Goal: Task Accomplishment & Management: Use online tool/utility

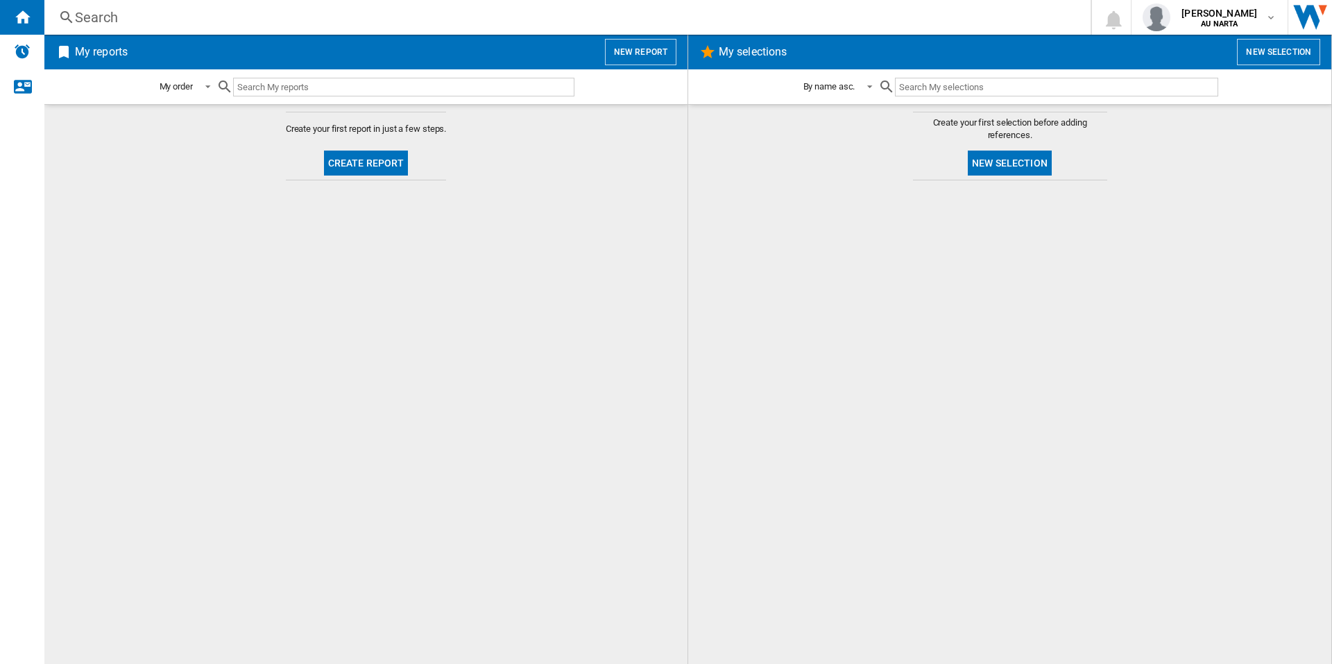
click at [635, 43] on button "New report" at bounding box center [640, 52] width 71 height 26
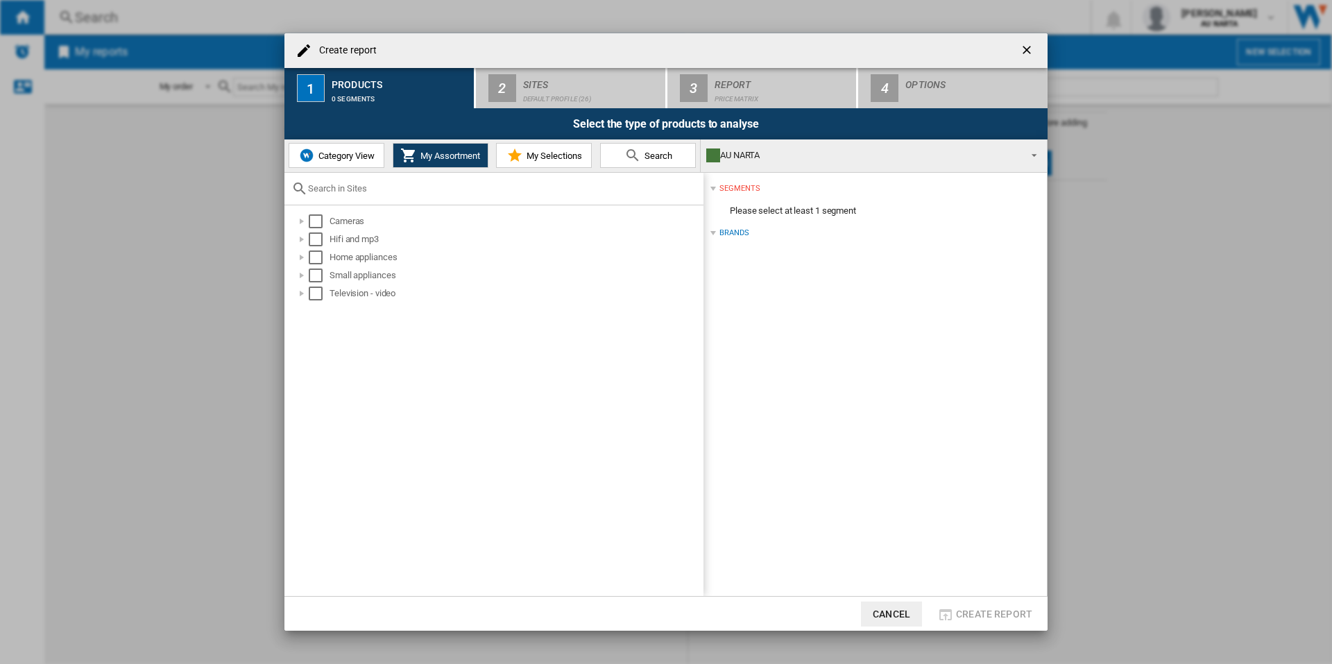
click at [329, 159] on span "Category View" at bounding box center [345, 156] width 60 height 10
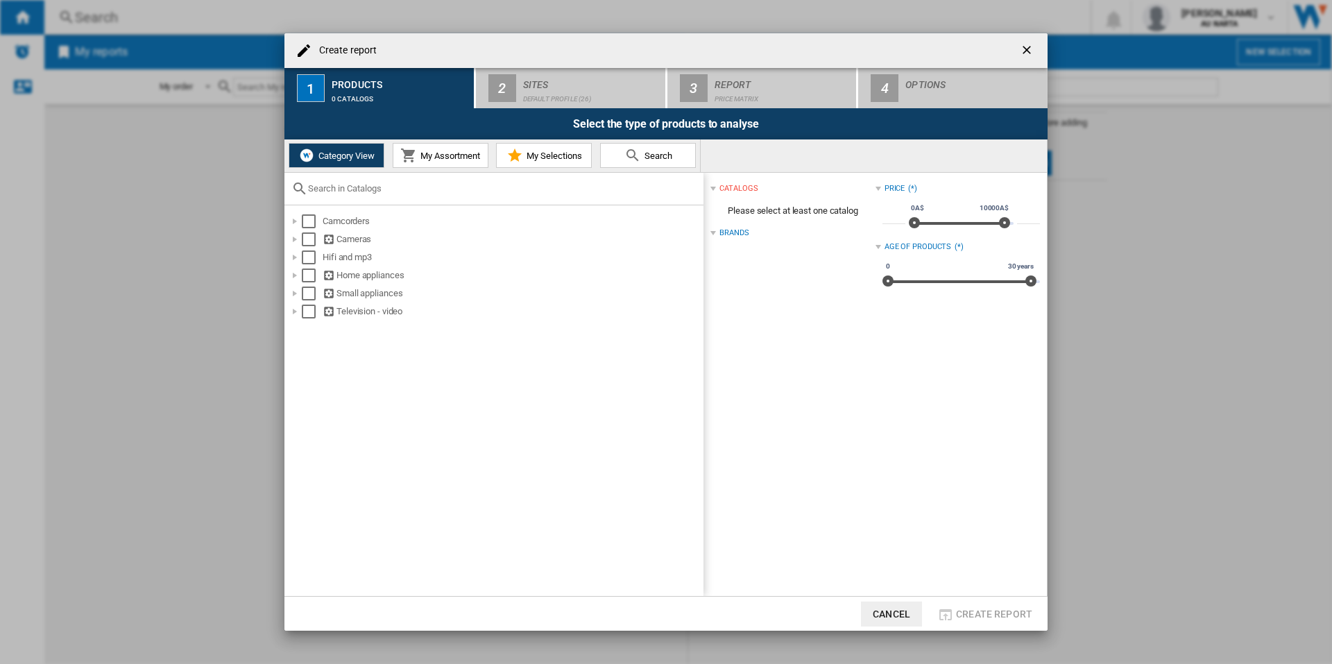
drag, startPoint x: 526, startPoint y: 51, endPoint x: 780, endPoint y: 51, distance: 253.2
click at [780, 51] on div "Create report" at bounding box center [665, 50] width 763 height 35
click at [294, 275] on div at bounding box center [295, 275] width 14 height 14
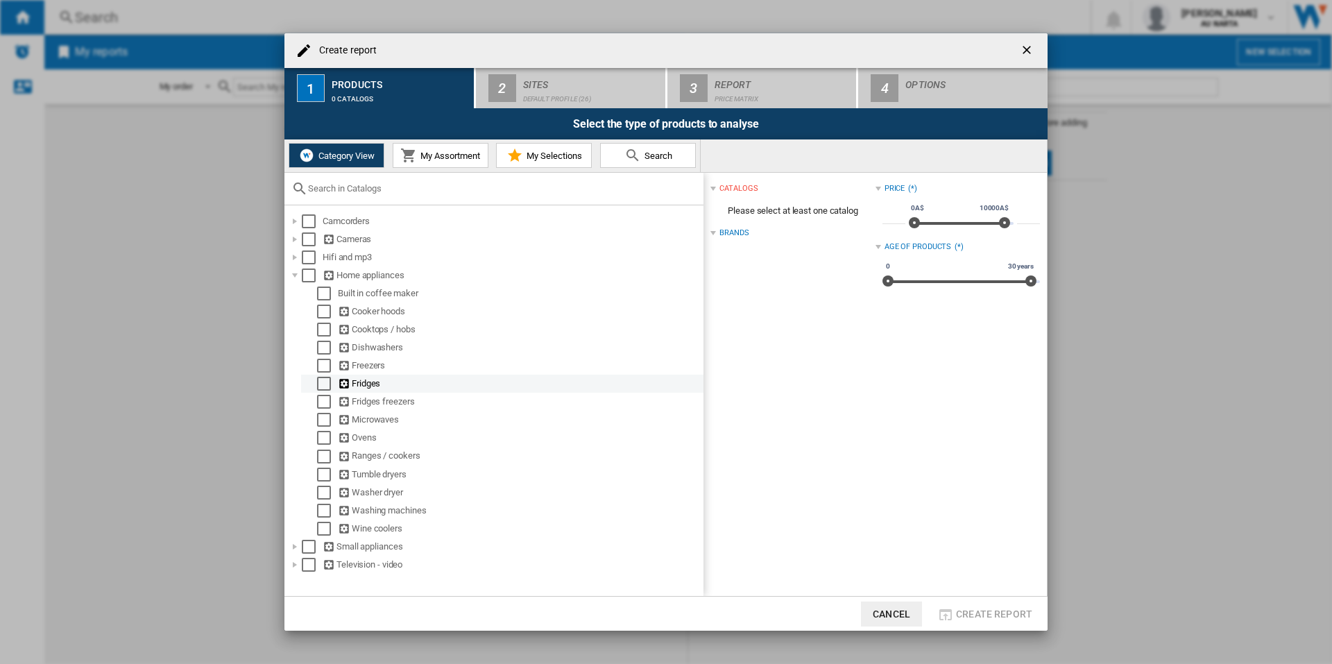
click at [314, 386] on div at bounding box center [310, 384] width 14 height 14
click at [323, 385] on div "Select" at bounding box center [324, 384] width 14 height 14
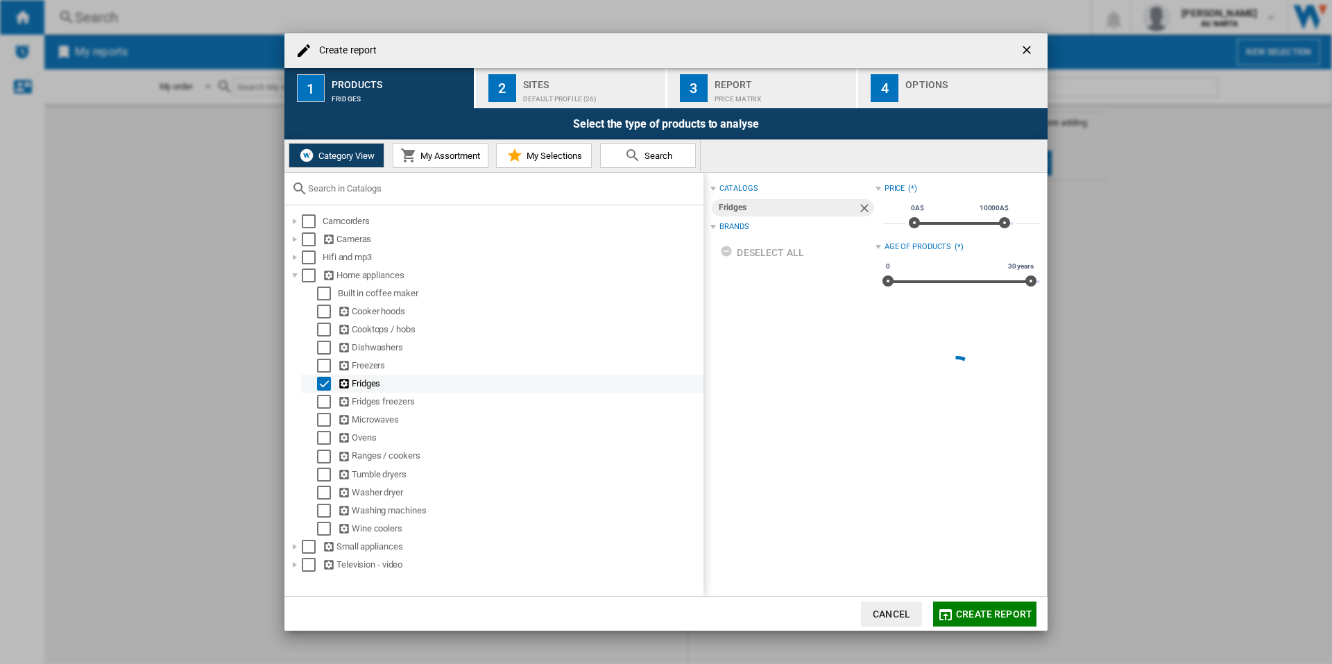
click at [320, 385] on div "Select" at bounding box center [324, 384] width 14 height 14
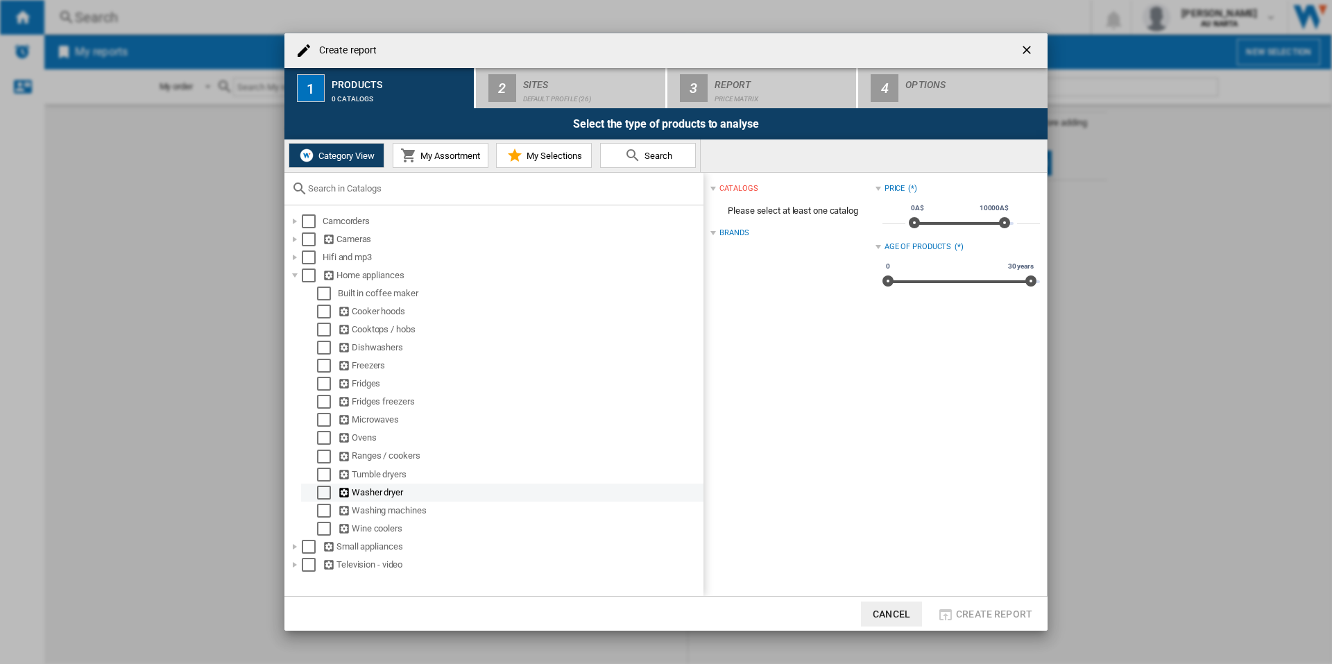
click at [321, 489] on div "Select" at bounding box center [324, 493] width 14 height 14
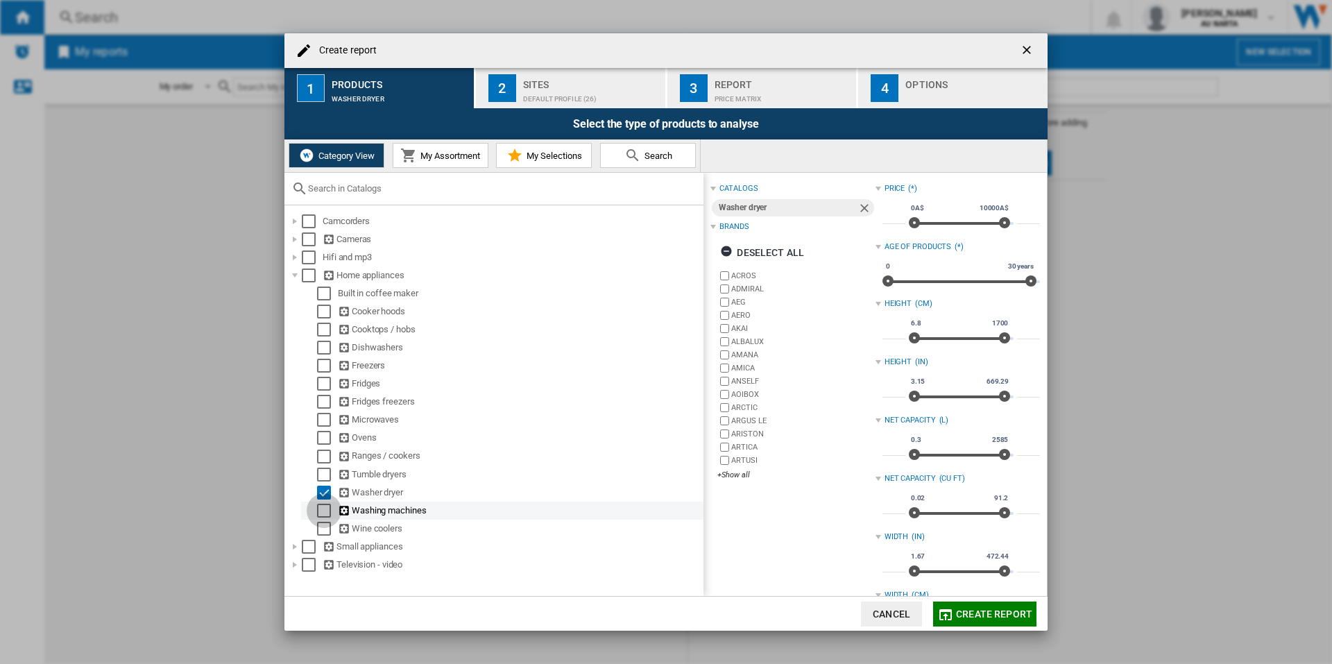
click at [324, 504] on div "Select" at bounding box center [324, 511] width 14 height 14
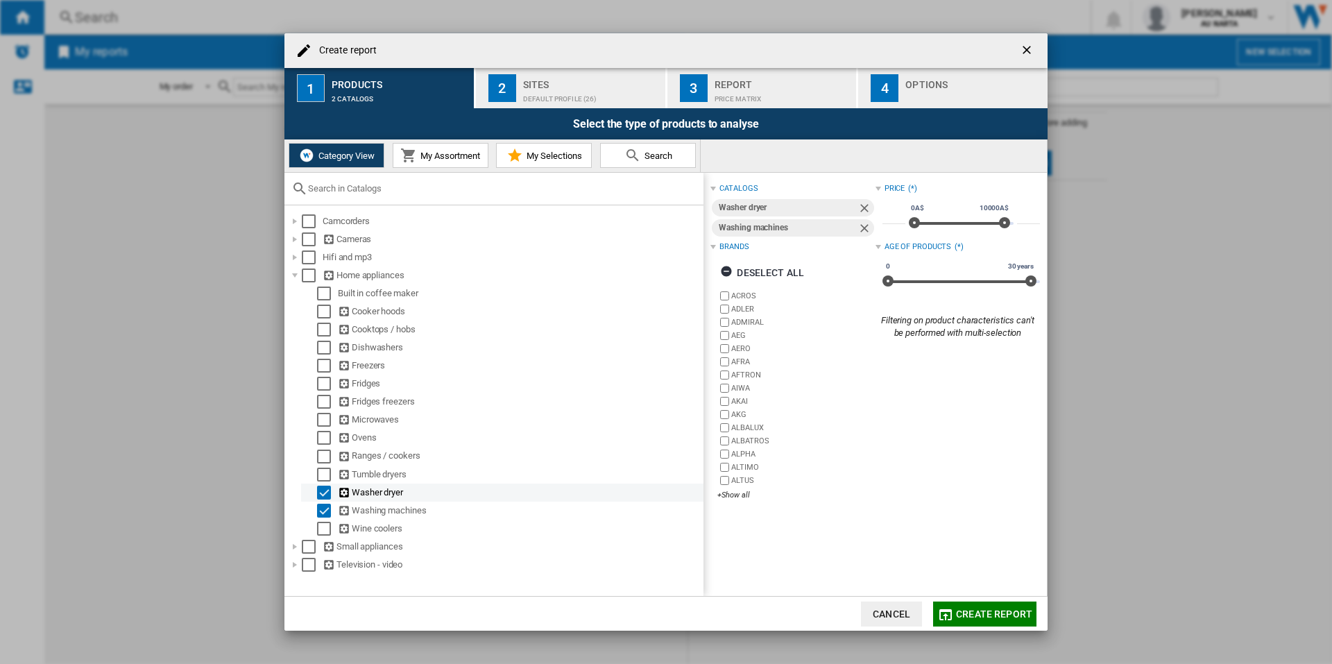
click at [323, 495] on div "Select" at bounding box center [324, 493] width 14 height 14
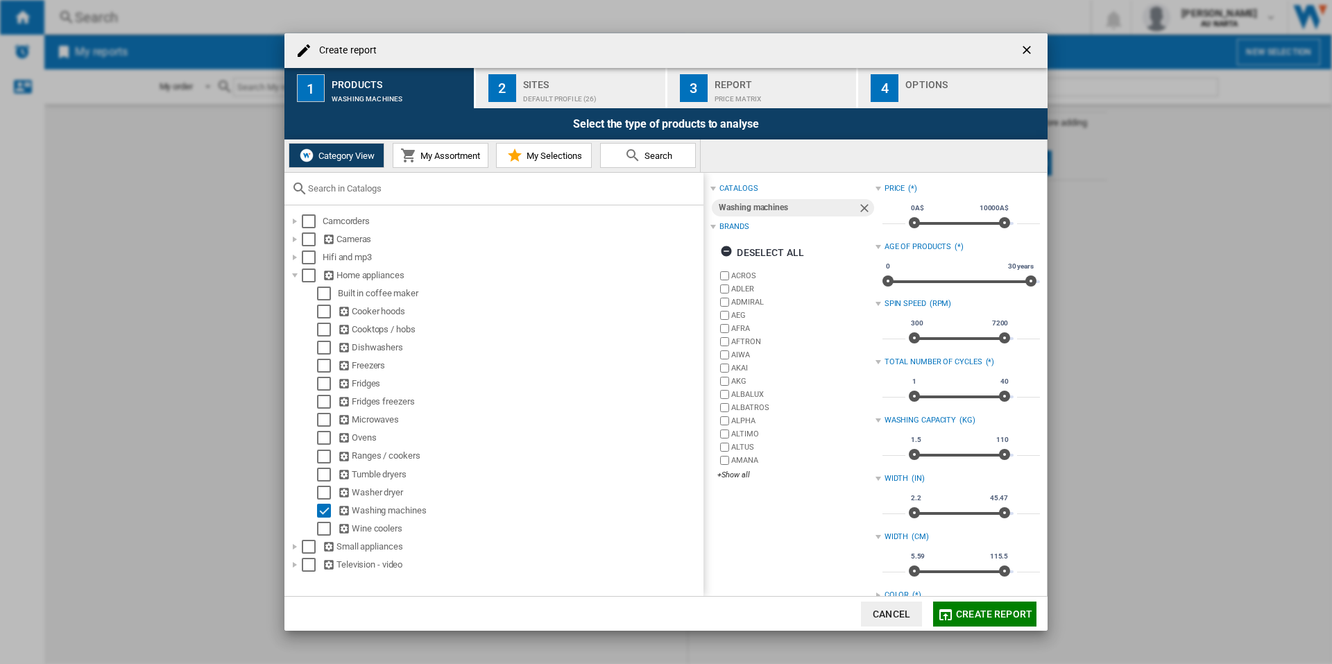
click at [603, 97] on div "Default profile (26)" at bounding box center [591, 95] width 137 height 15
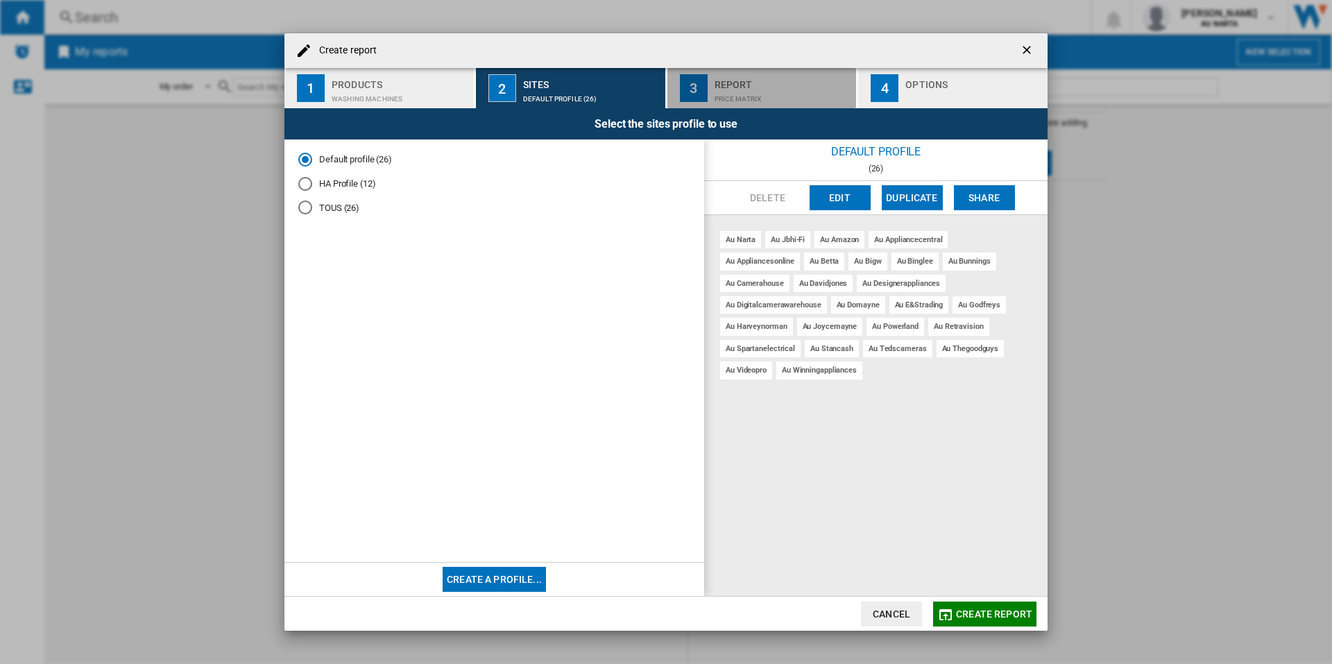
click at [720, 93] on div "Price Matrix" at bounding box center [782, 95] width 137 height 15
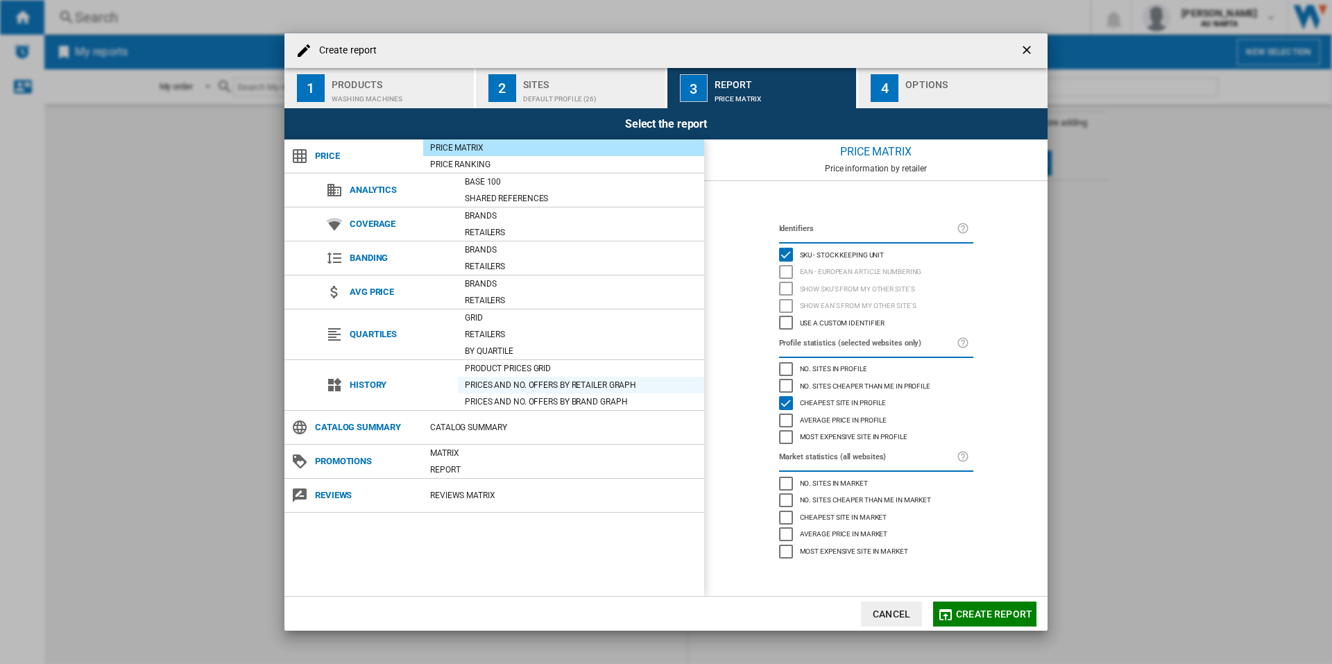
click at [538, 387] on div "Prices and No. offers by retailer graph" at bounding box center [581, 385] width 246 height 14
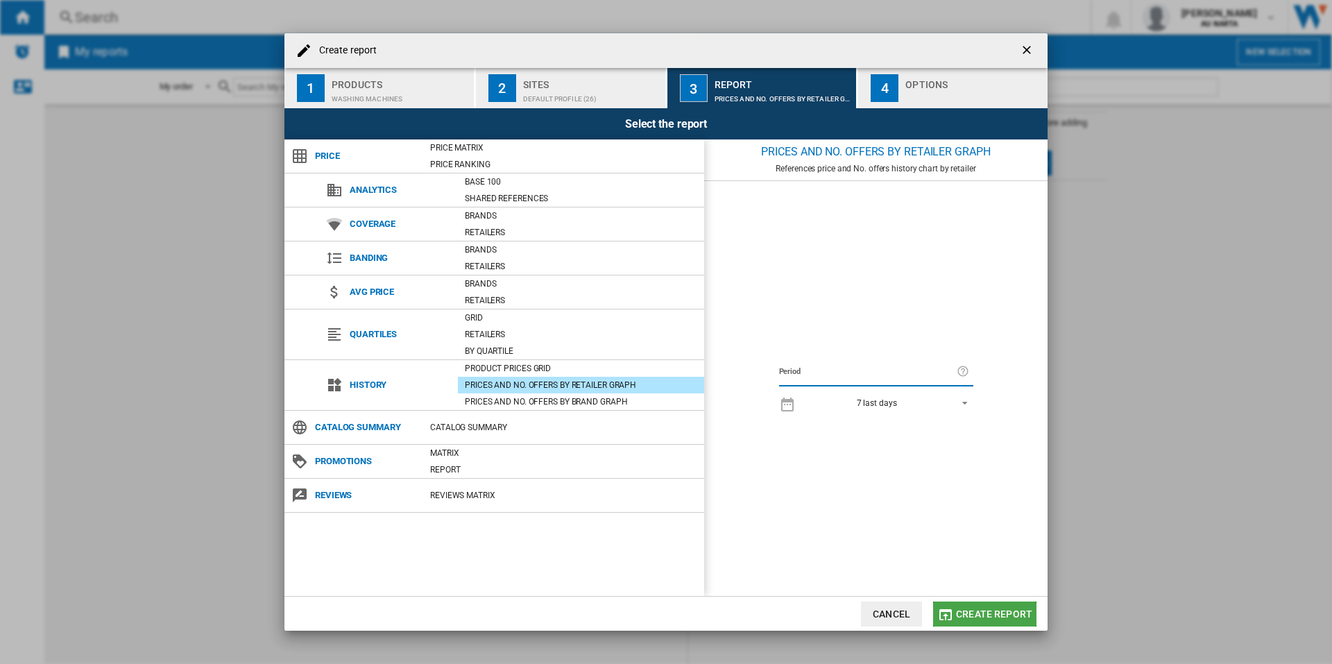
click at [972, 616] on span "Create report" at bounding box center [994, 613] width 76 height 11
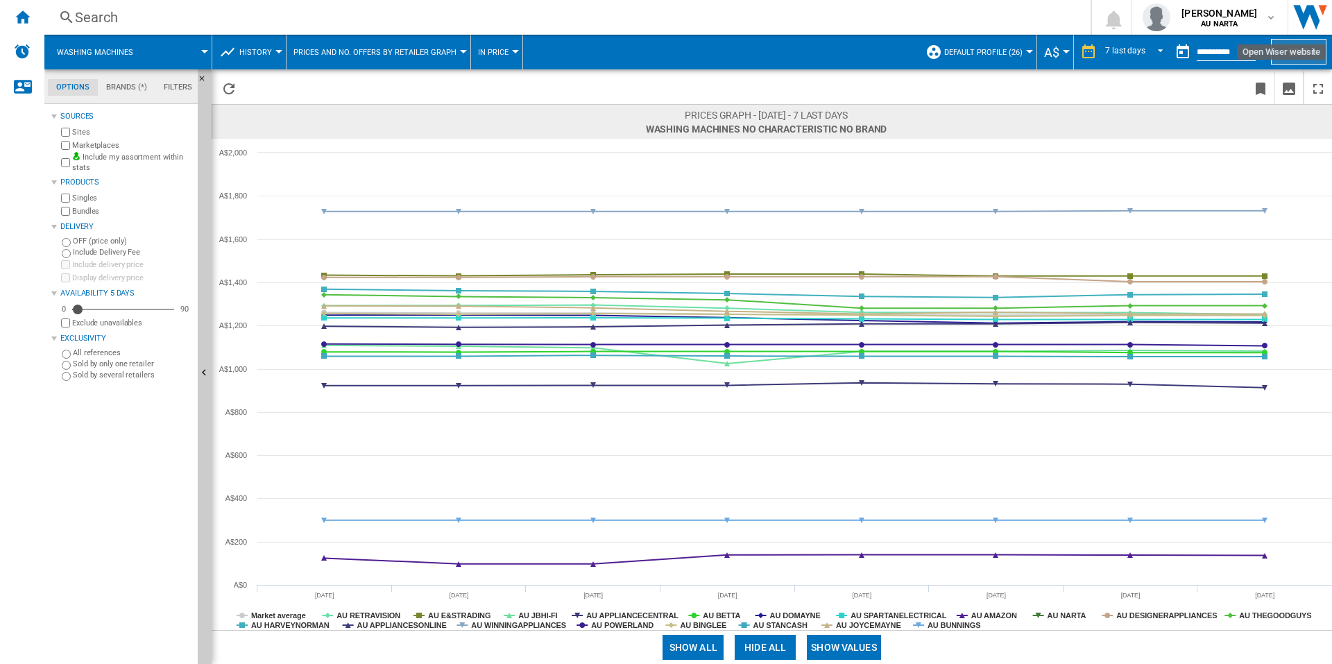
click at [1296, 46] on button "Edit" at bounding box center [1298, 52] width 55 height 26
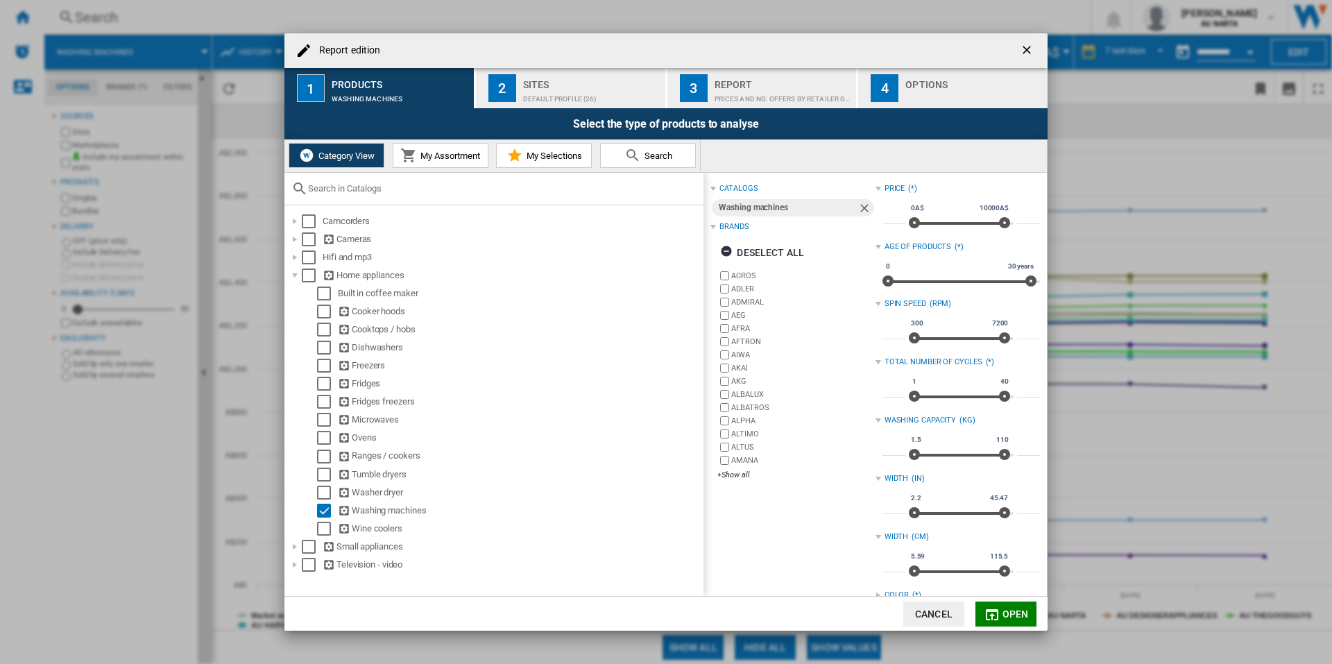
click at [717, 94] on div "Prices and No. offers by retailer graph" at bounding box center [782, 95] width 137 height 15
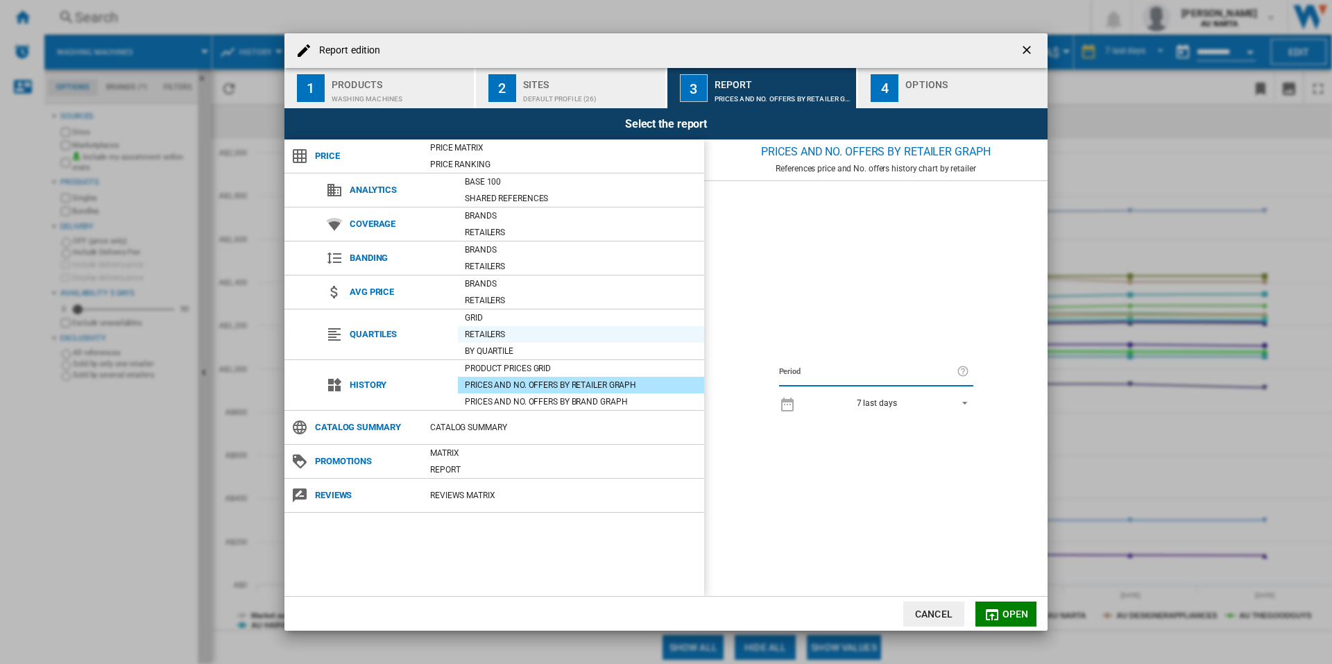
click at [530, 338] on div "Retailers" at bounding box center [581, 334] width 246 height 14
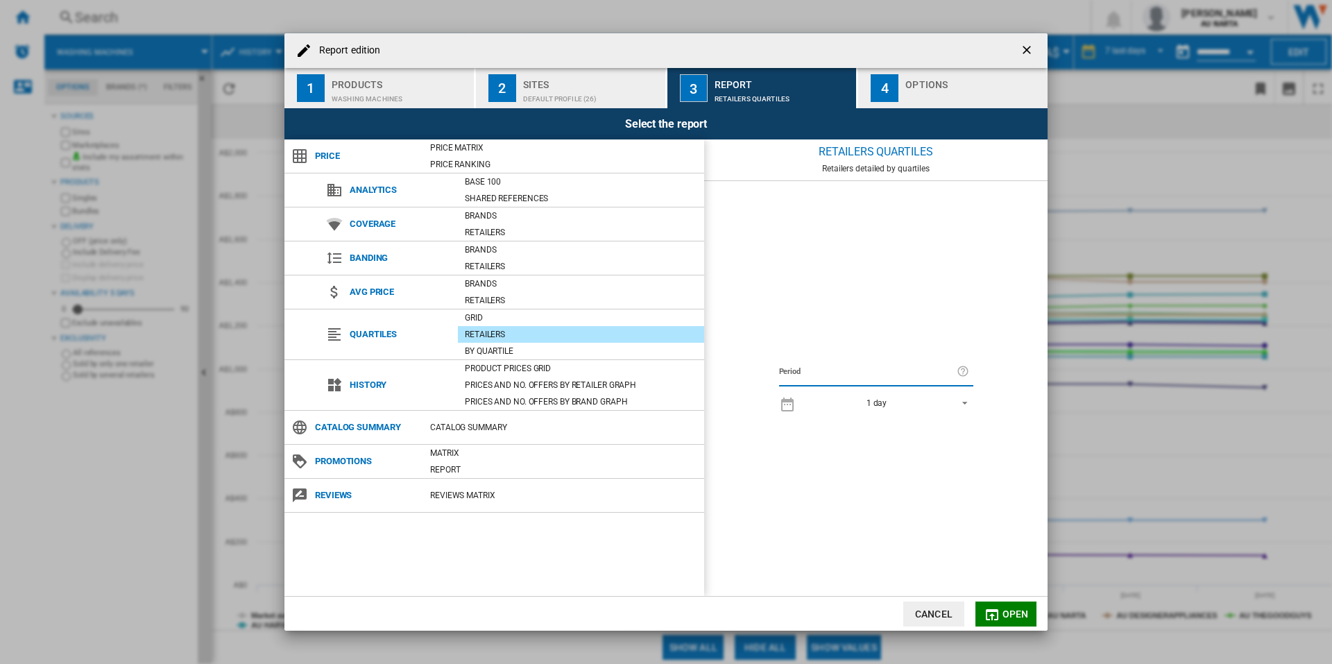
click at [952, 413] on div "1 day 1 day 7 last days 14 last days 21 last days 28 last days 31 last days 4 l…" at bounding box center [876, 402] width 194 height 27
click at [945, 405] on span "1 day" at bounding box center [877, 404] width 146 height 12
click at [855, 459] on md-option "21 last days" at bounding box center [888, 465] width 193 height 21
click at [1004, 616] on span "Open" at bounding box center [1015, 613] width 26 height 11
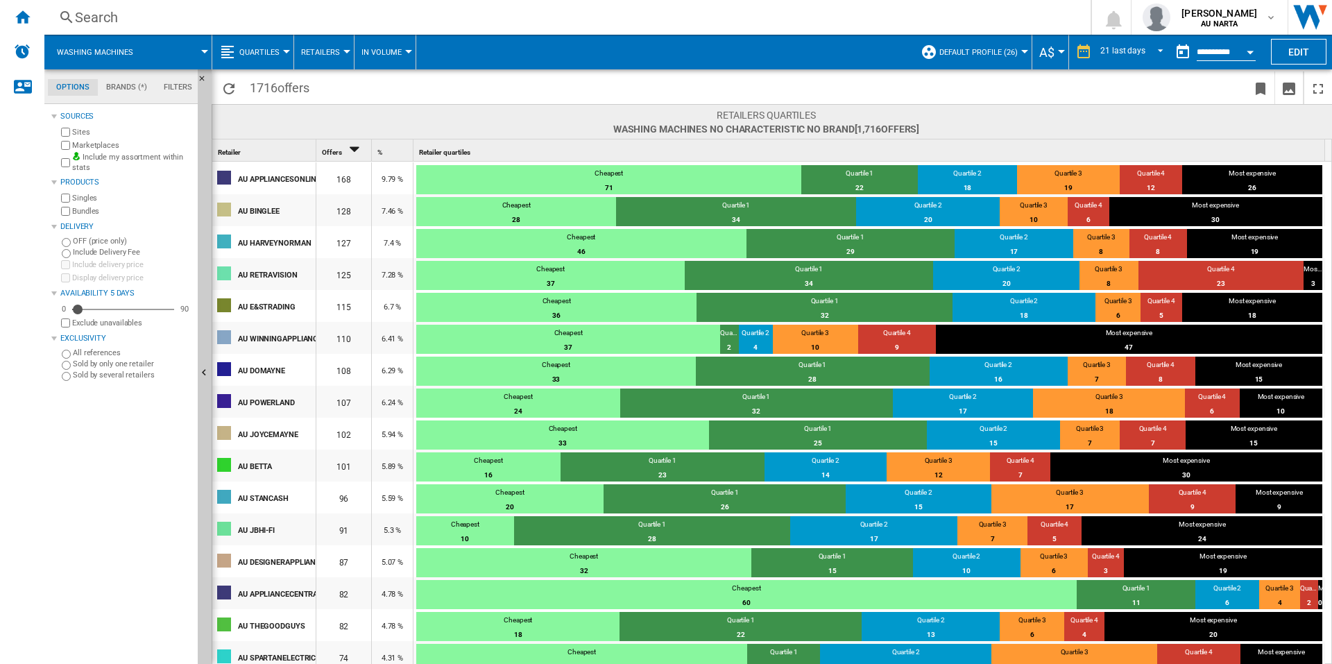
click at [658, 23] on div "Search" at bounding box center [564, 17] width 979 height 19
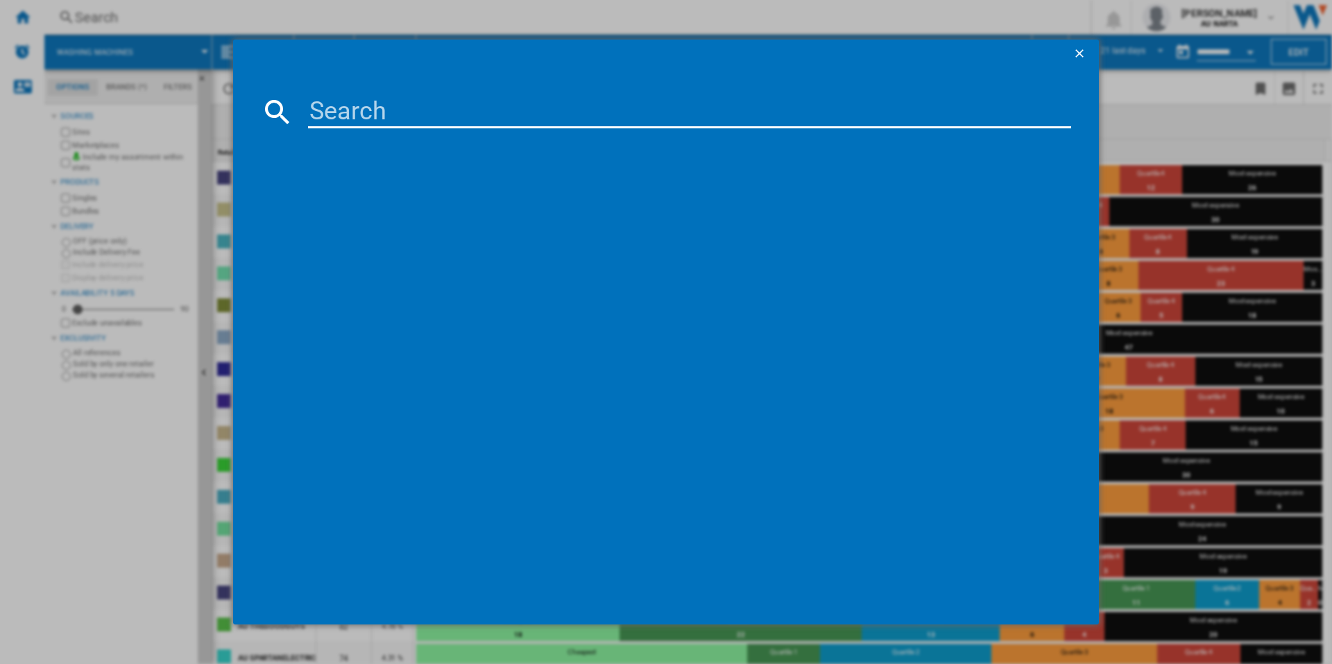
click at [1078, 53] on ng-md-icon "getI18NText('BUTTONS.CLOSE_DIALOG')" at bounding box center [1080, 54] width 17 height 17
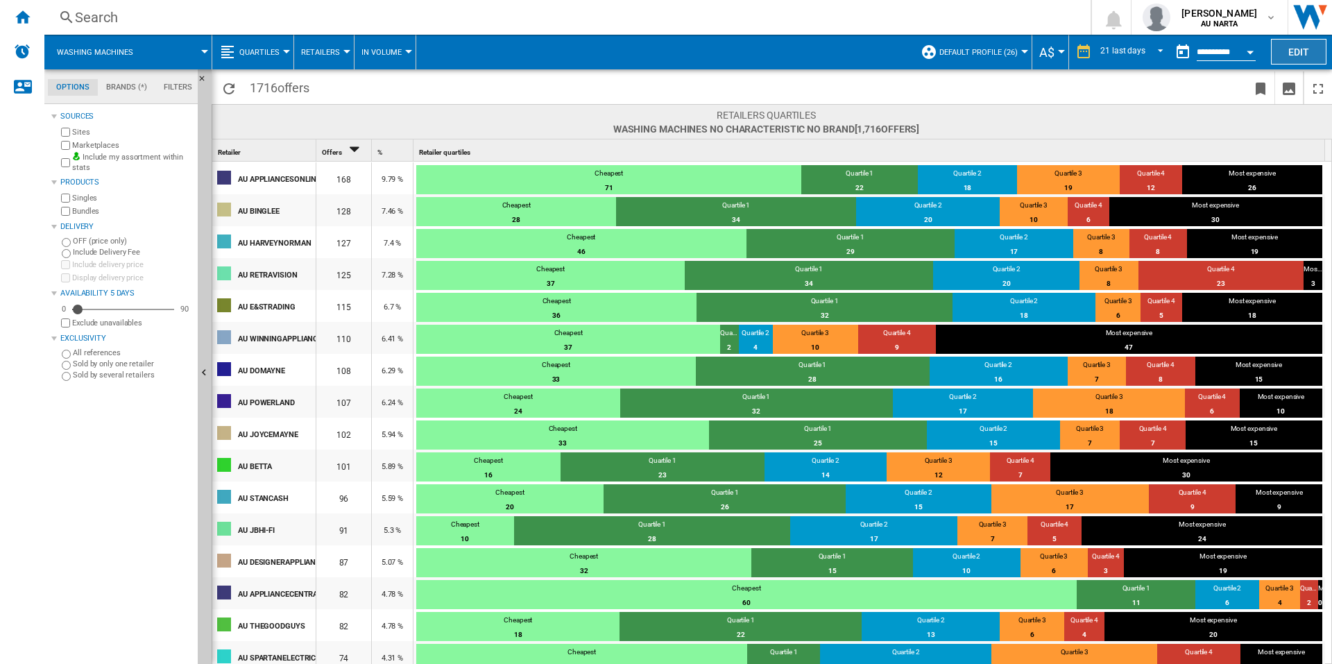
click at [1287, 52] on button "Edit" at bounding box center [1298, 52] width 55 height 26
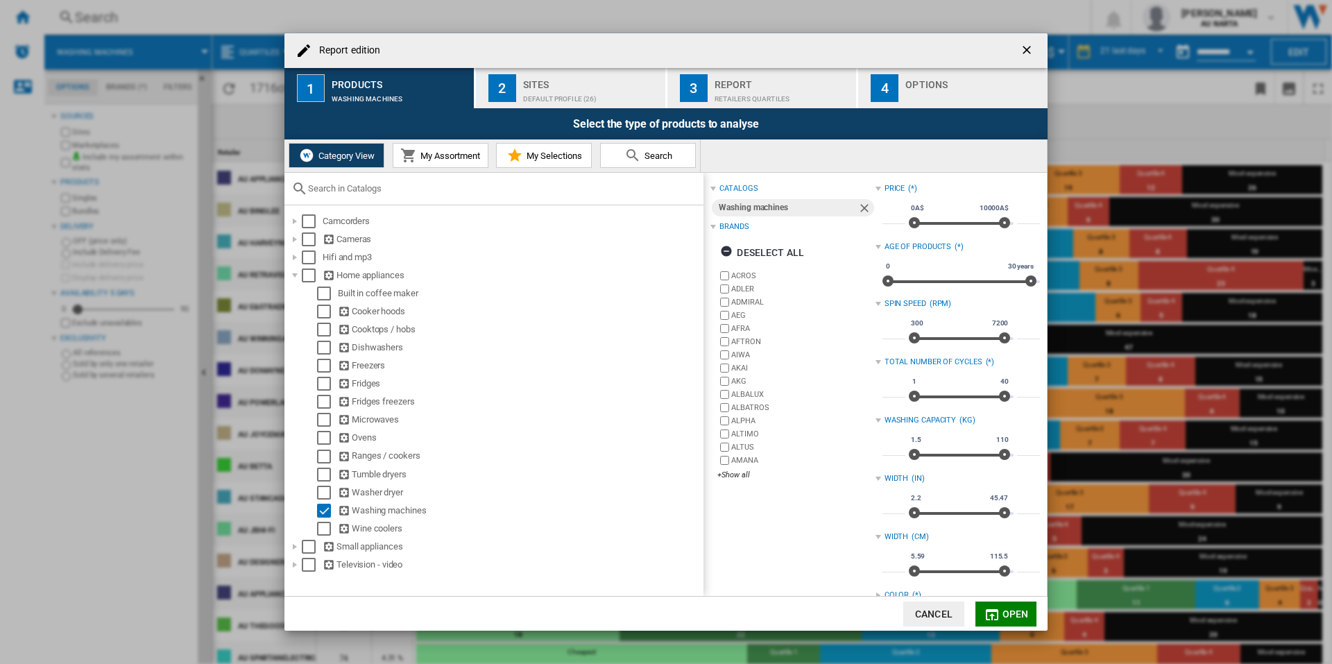
click at [771, 86] on div "Report" at bounding box center [782, 81] width 137 height 15
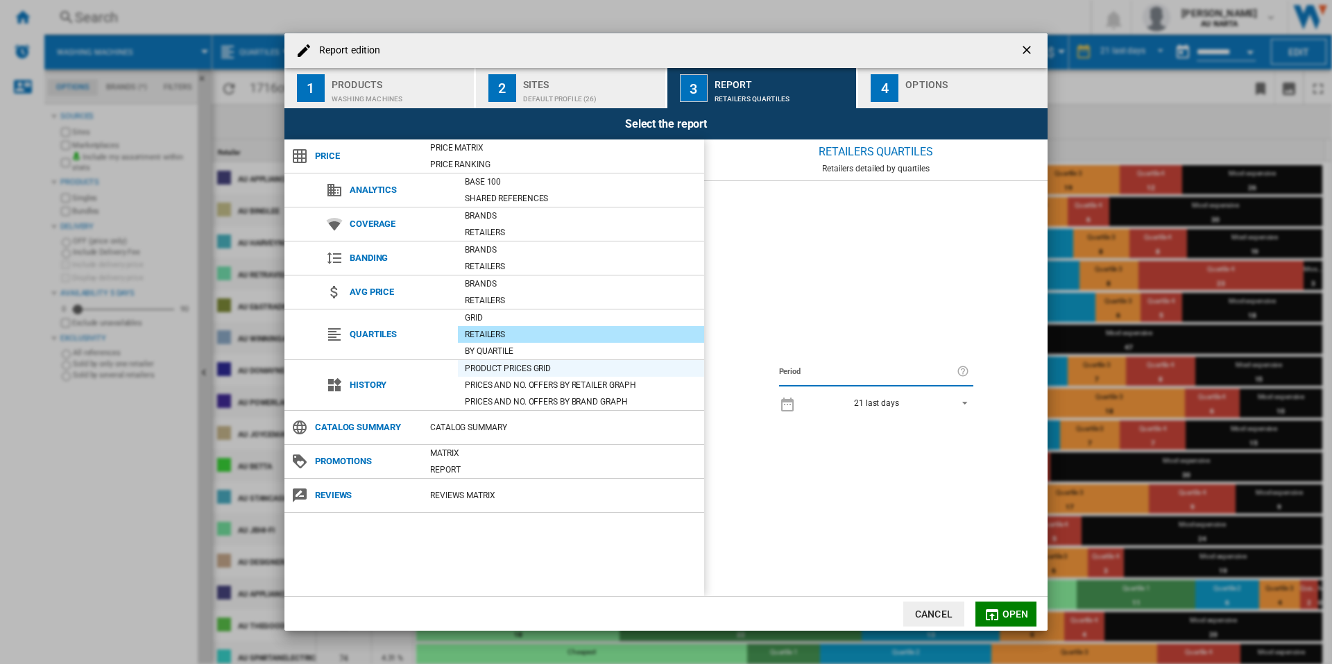
click at [520, 364] on div "Product prices grid" at bounding box center [581, 368] width 246 height 14
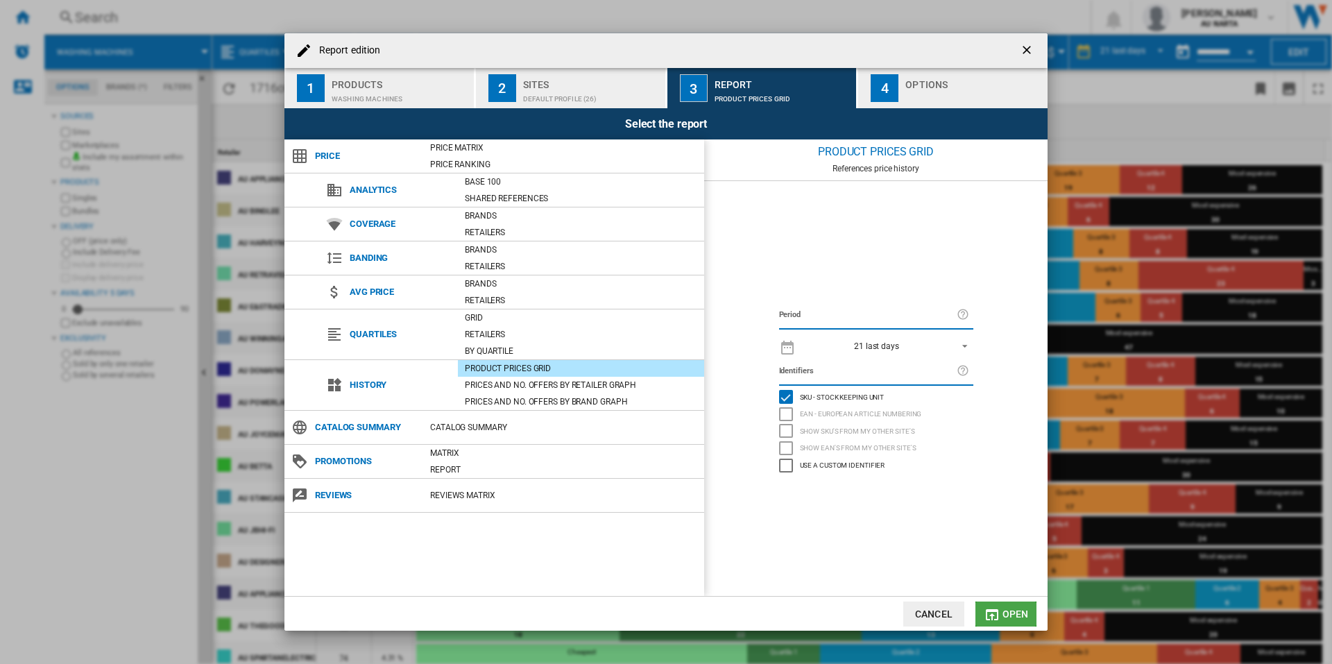
click at [1004, 607] on button "Open" at bounding box center [1005, 613] width 61 height 25
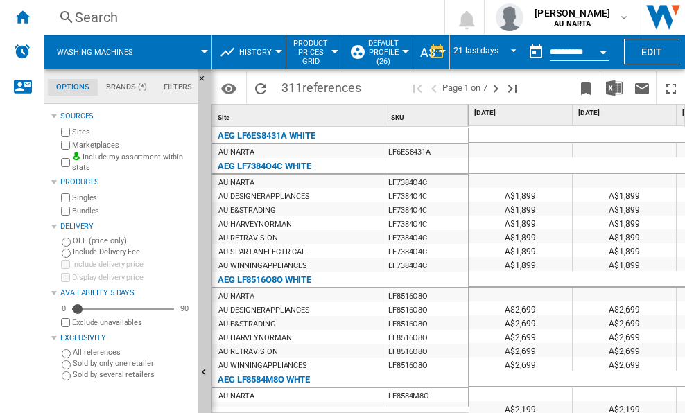
click at [241, 18] on div "Search" at bounding box center [241, 17] width 333 height 19
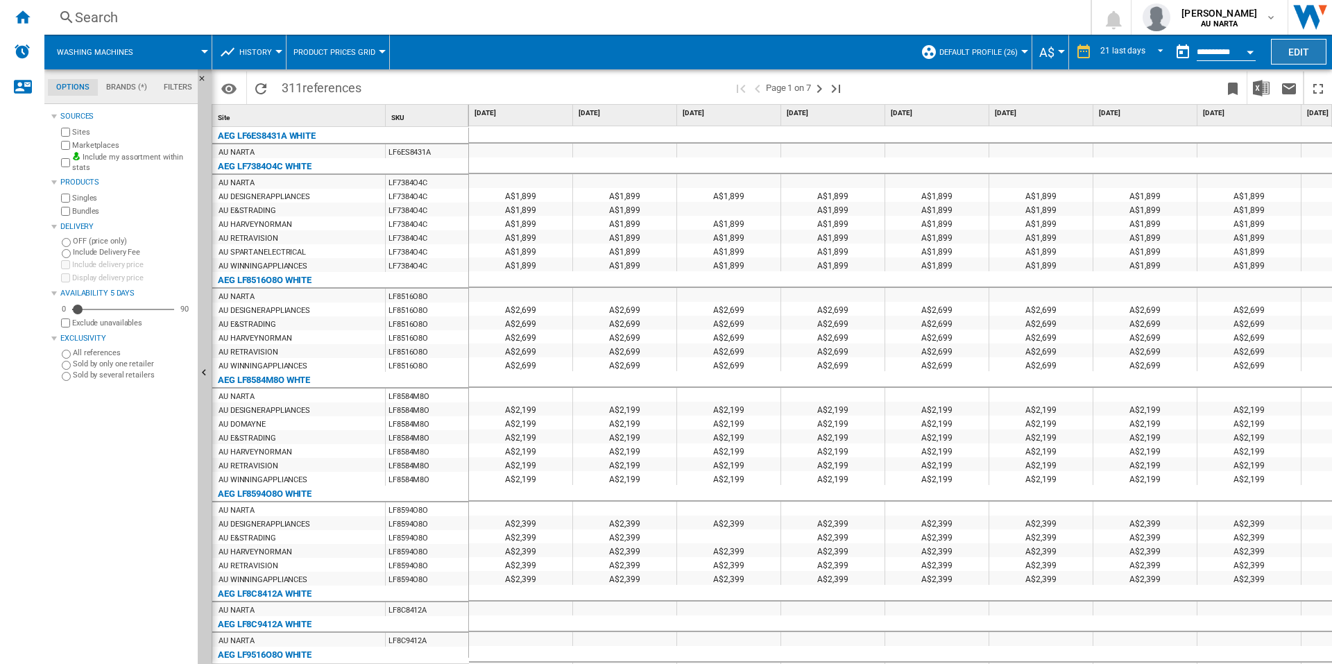
click at [1296, 42] on button "Edit" at bounding box center [1298, 52] width 55 height 26
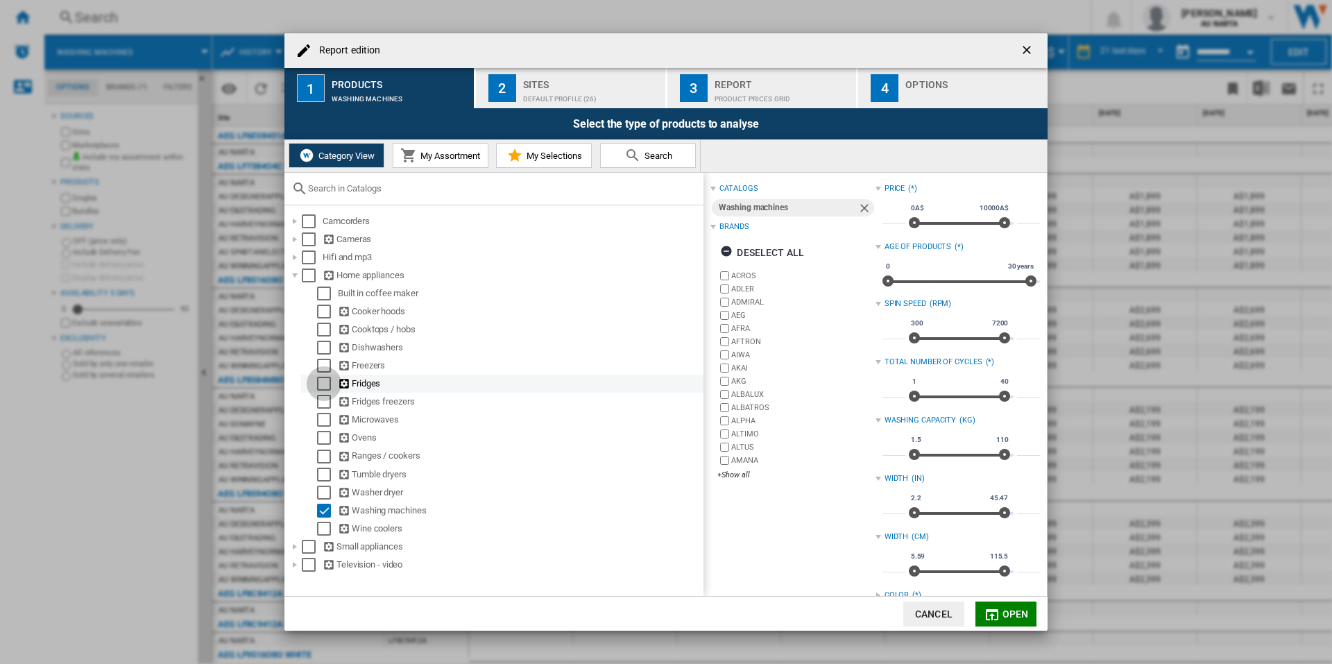
click at [321, 384] on div "Select" at bounding box center [324, 384] width 14 height 14
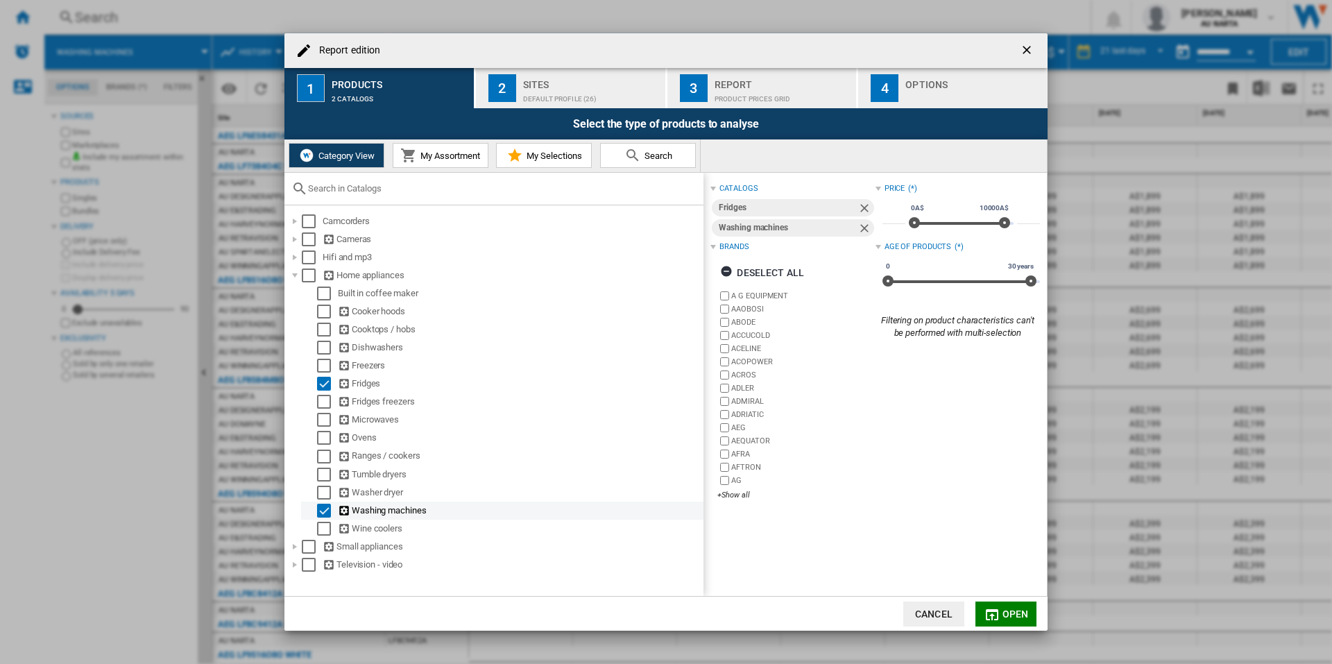
click at [320, 506] on div "Select" at bounding box center [324, 511] width 14 height 14
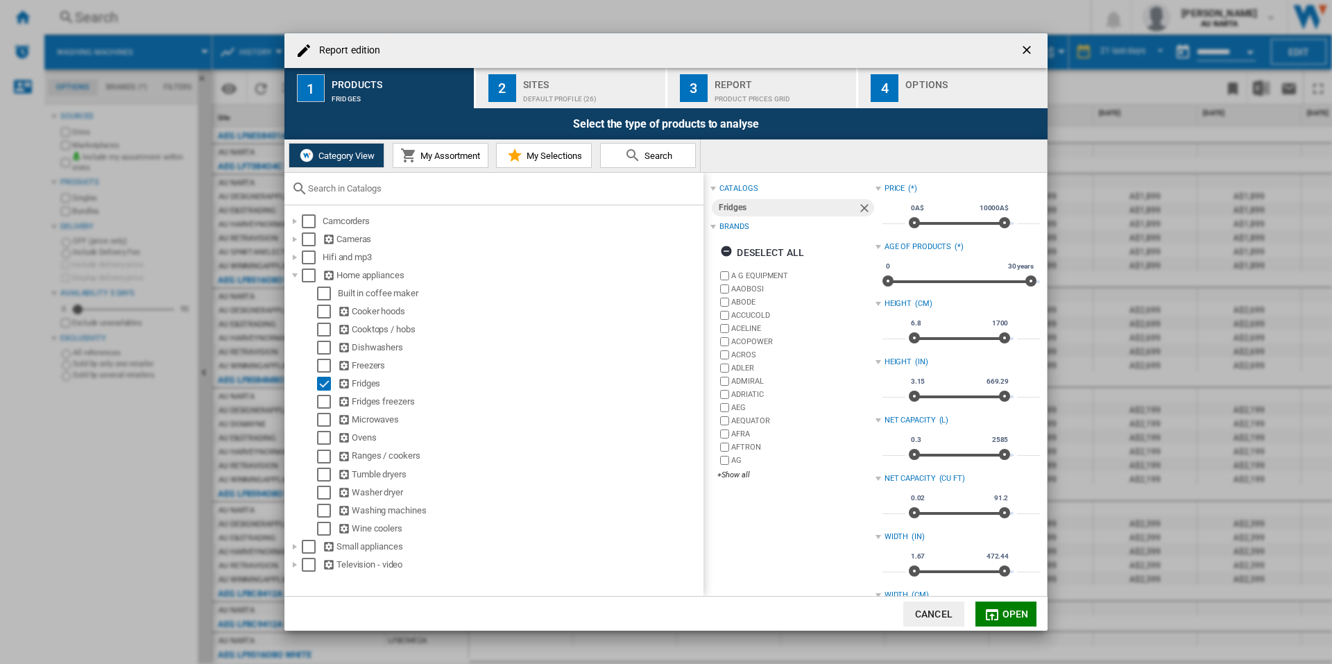
click at [1008, 616] on span "Open" at bounding box center [1015, 613] width 26 height 11
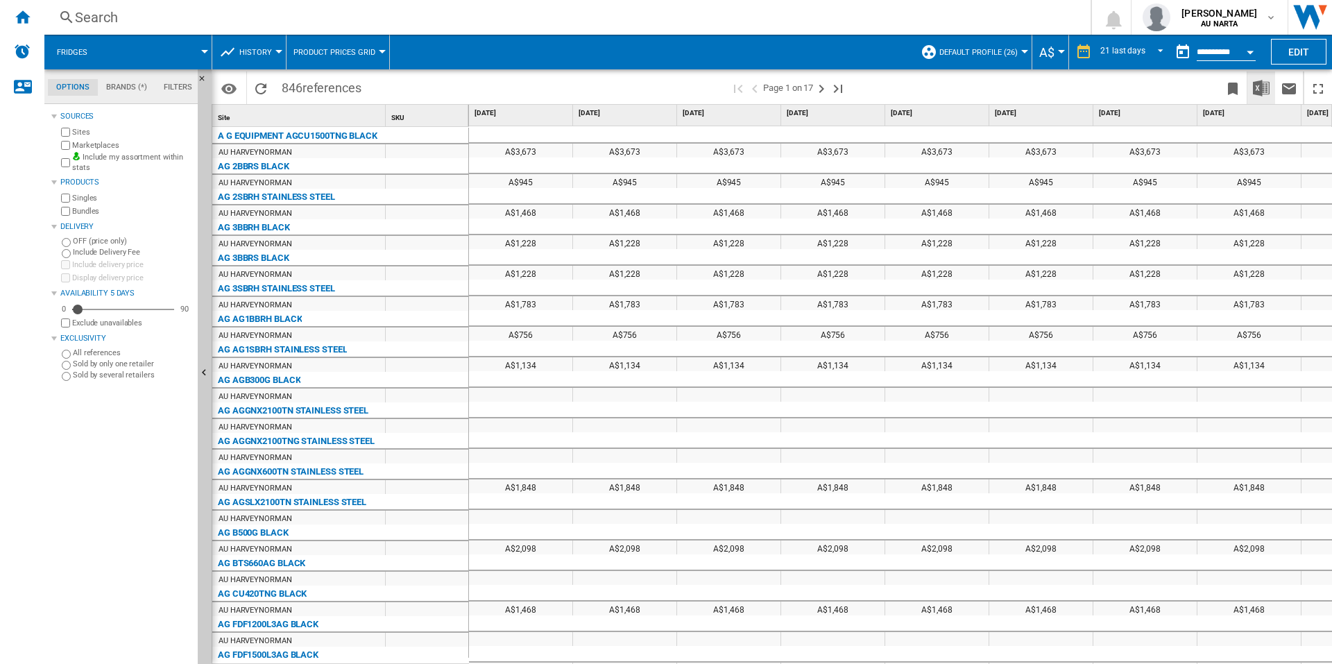
click at [1260, 87] on img "Download in Excel" at bounding box center [1261, 88] width 17 height 17
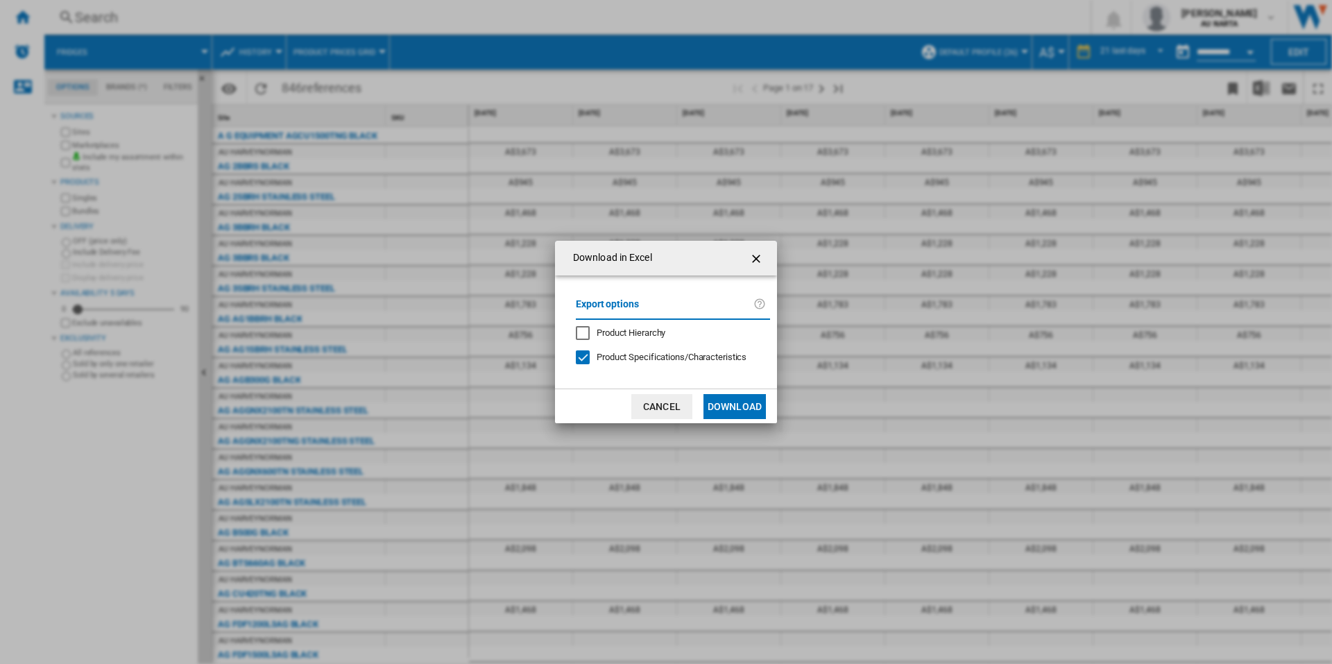
click at [759, 411] on button "Download" at bounding box center [734, 406] width 62 height 25
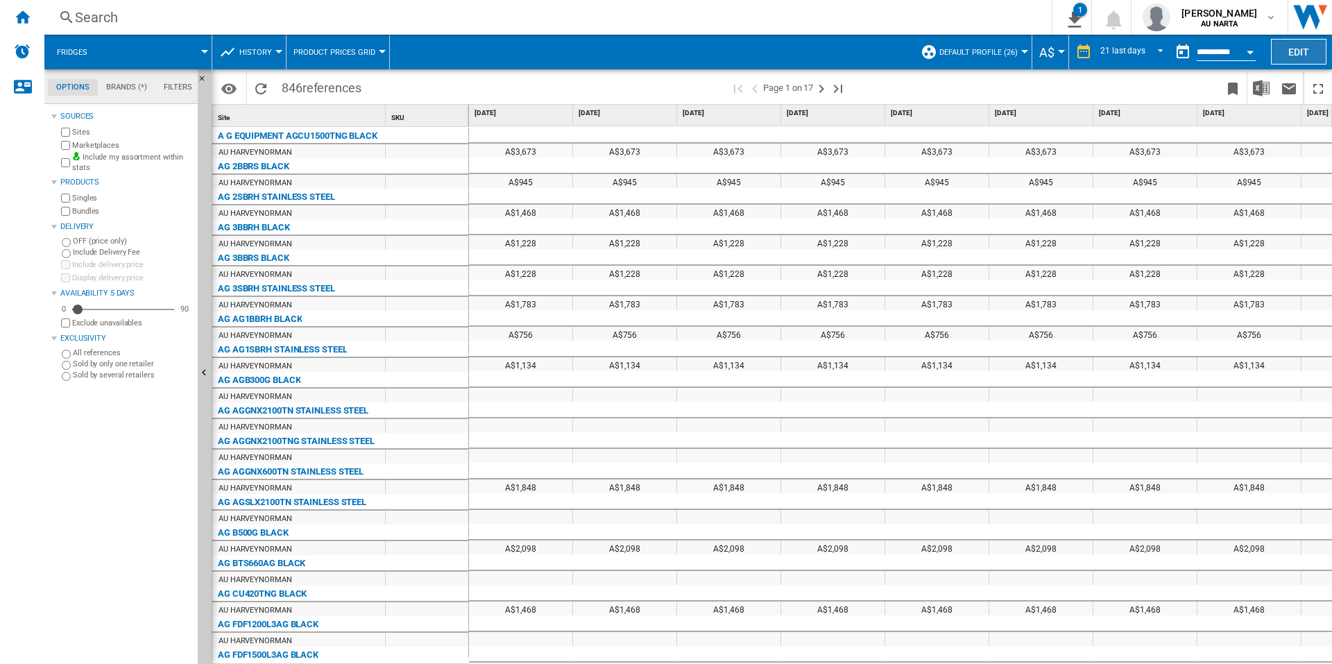
click at [1276, 56] on button "Edit" at bounding box center [1298, 52] width 55 height 26
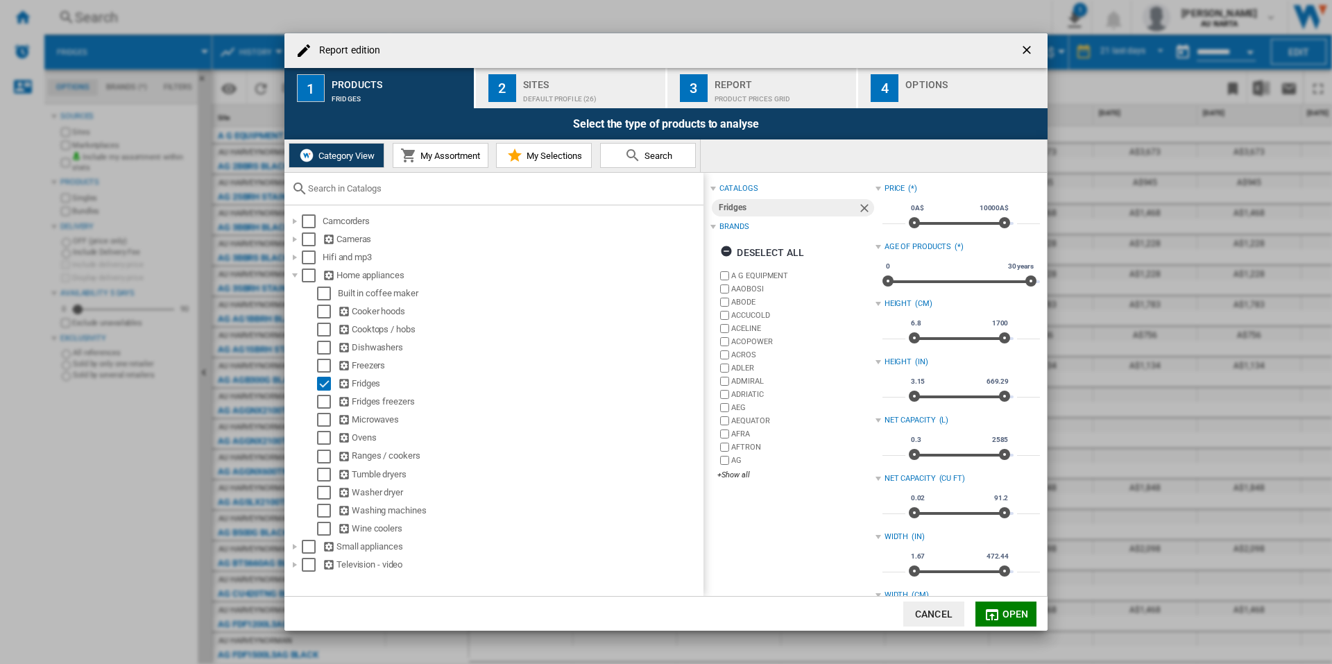
click at [327, 164] on button "Category View" at bounding box center [337, 155] width 96 height 25
click at [343, 384] on ng-md-icon "Report edition ..." at bounding box center [345, 383] width 14 height 13
click at [341, 384] on ng-md-icon "Report edition ..." at bounding box center [345, 383] width 14 height 13
click at [350, 383] on ng-md-icon "Report edition ..." at bounding box center [345, 383] width 14 height 13
click at [756, 255] on div "Deselect all" at bounding box center [762, 252] width 84 height 25
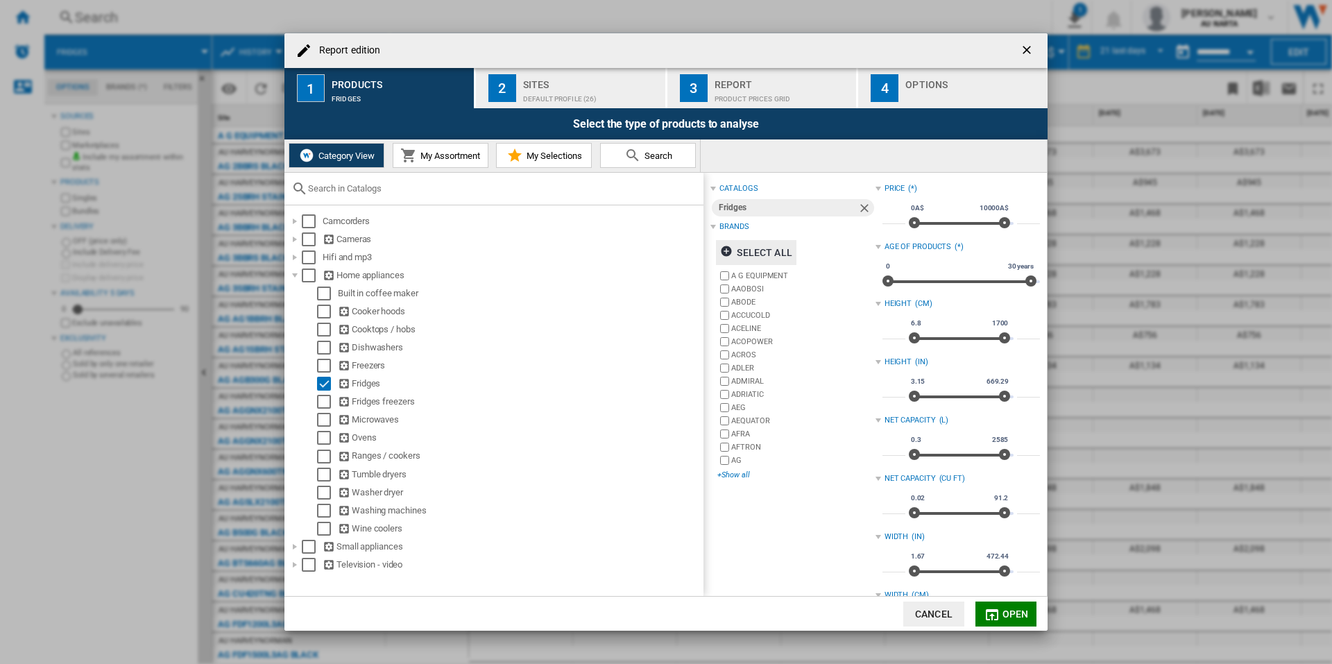
click at [735, 475] on div "+Show all" at bounding box center [795, 475] width 157 height 10
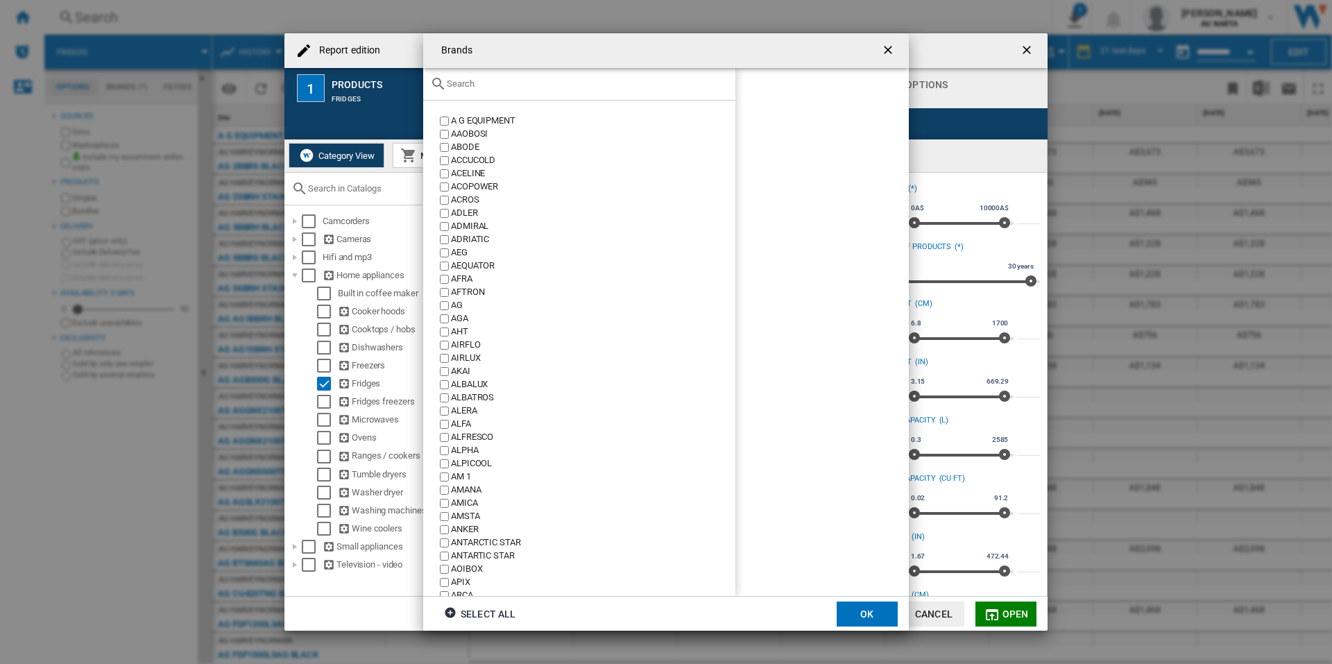
click at [493, 81] on input "text" at bounding box center [588, 83] width 282 height 10
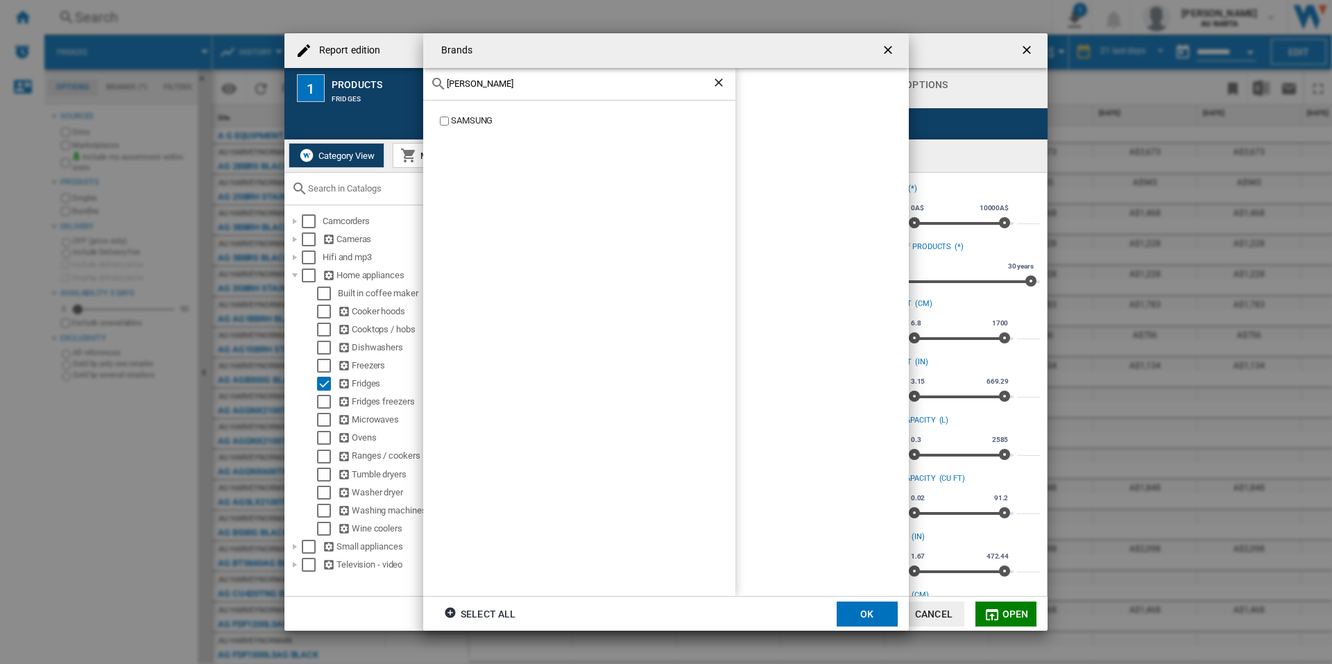
type input "[PERSON_NAME]"
click at [448, 119] on label "SAMSUNG" at bounding box center [586, 120] width 298 height 13
click at [864, 619] on button "OK" at bounding box center [867, 613] width 61 height 25
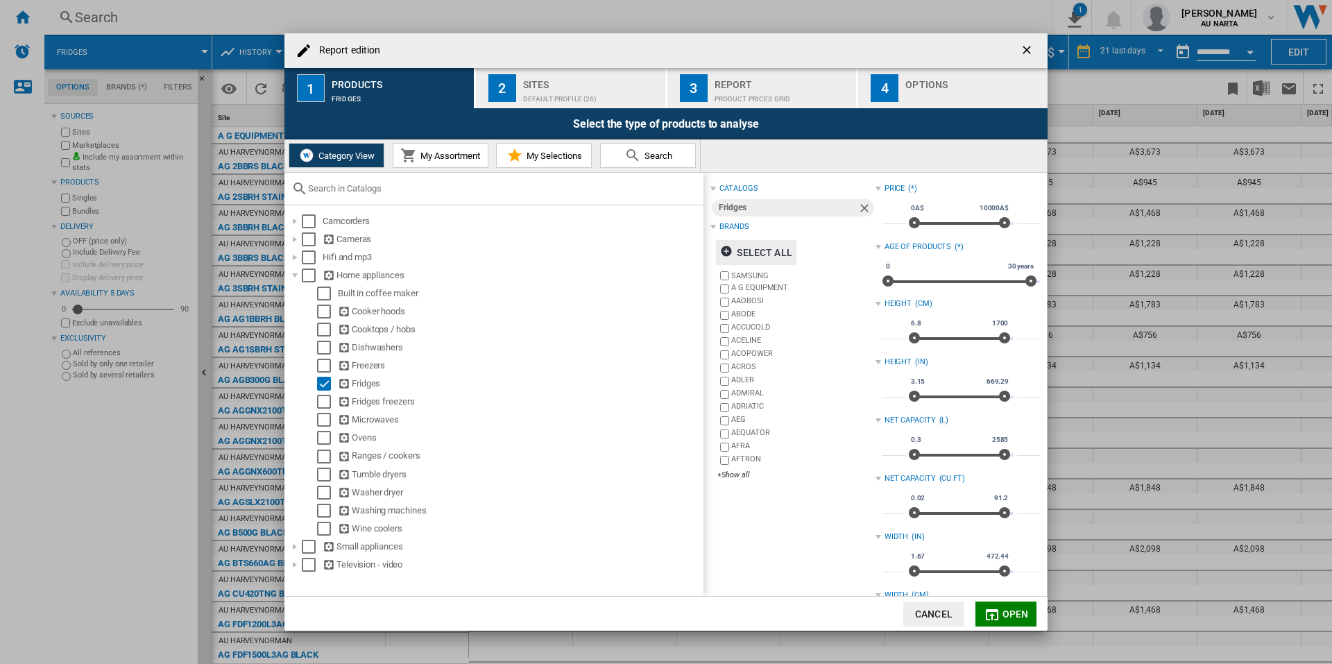
click at [563, 93] on div "Default profile (26)" at bounding box center [591, 95] width 137 height 15
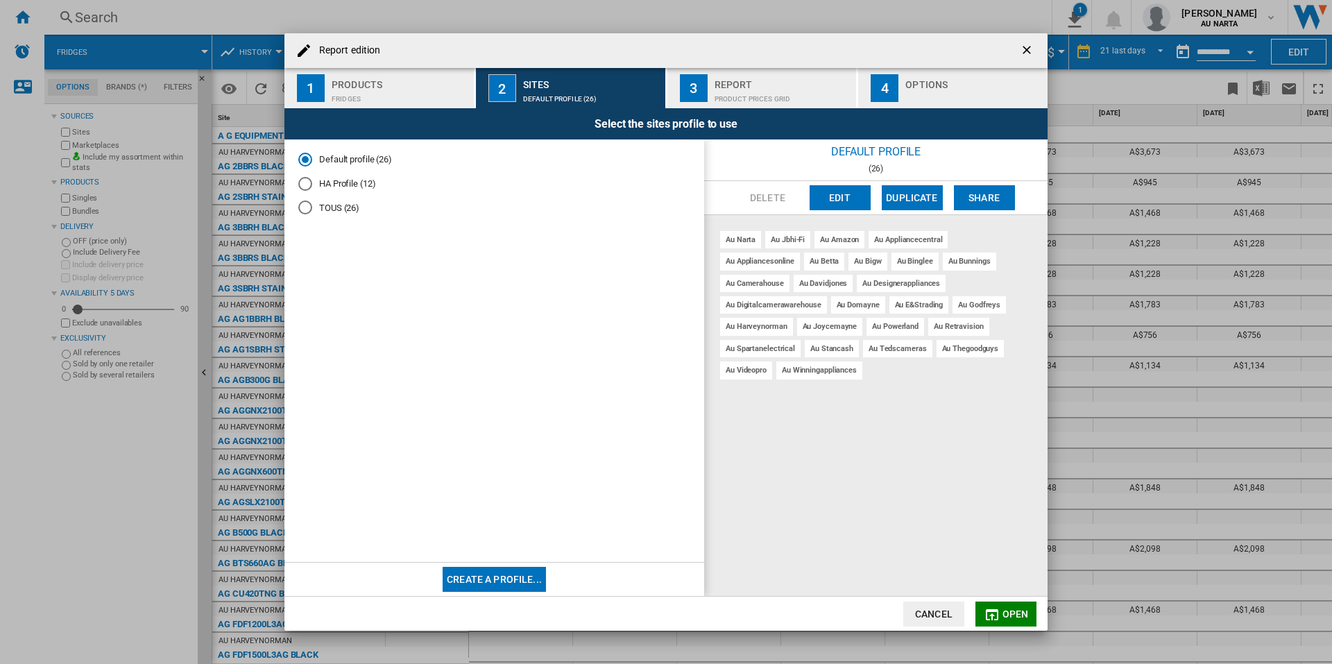
click at [350, 180] on md-radio-button "HA Profile (12)" at bounding box center [494, 184] width 392 height 13
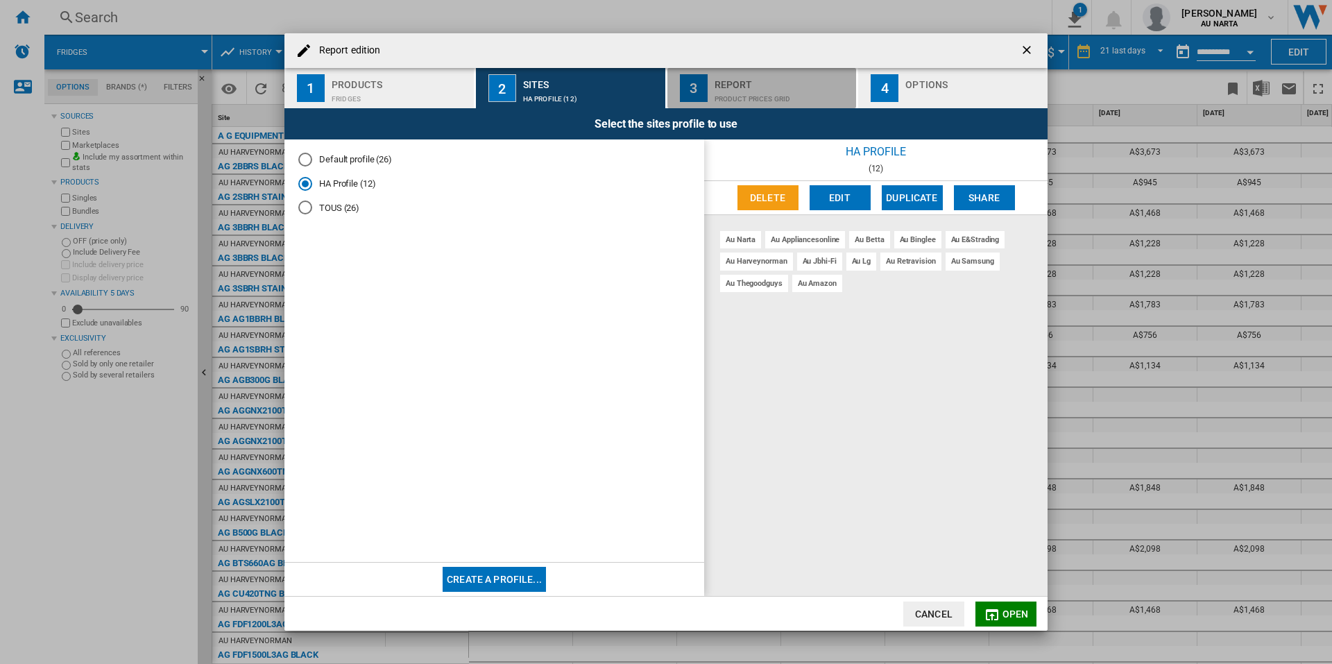
click at [809, 97] on div "Product prices grid" at bounding box center [782, 95] width 137 height 15
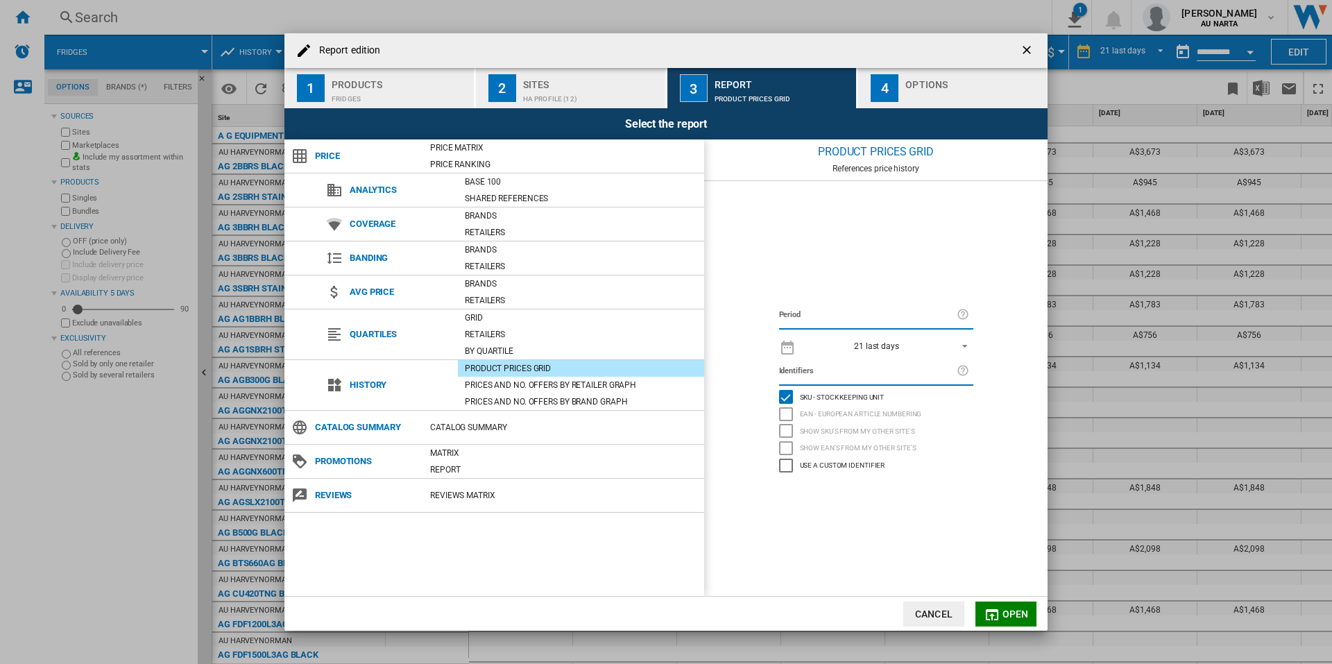
click at [471, 85] on button "1 Products Fridges" at bounding box center [379, 88] width 191 height 40
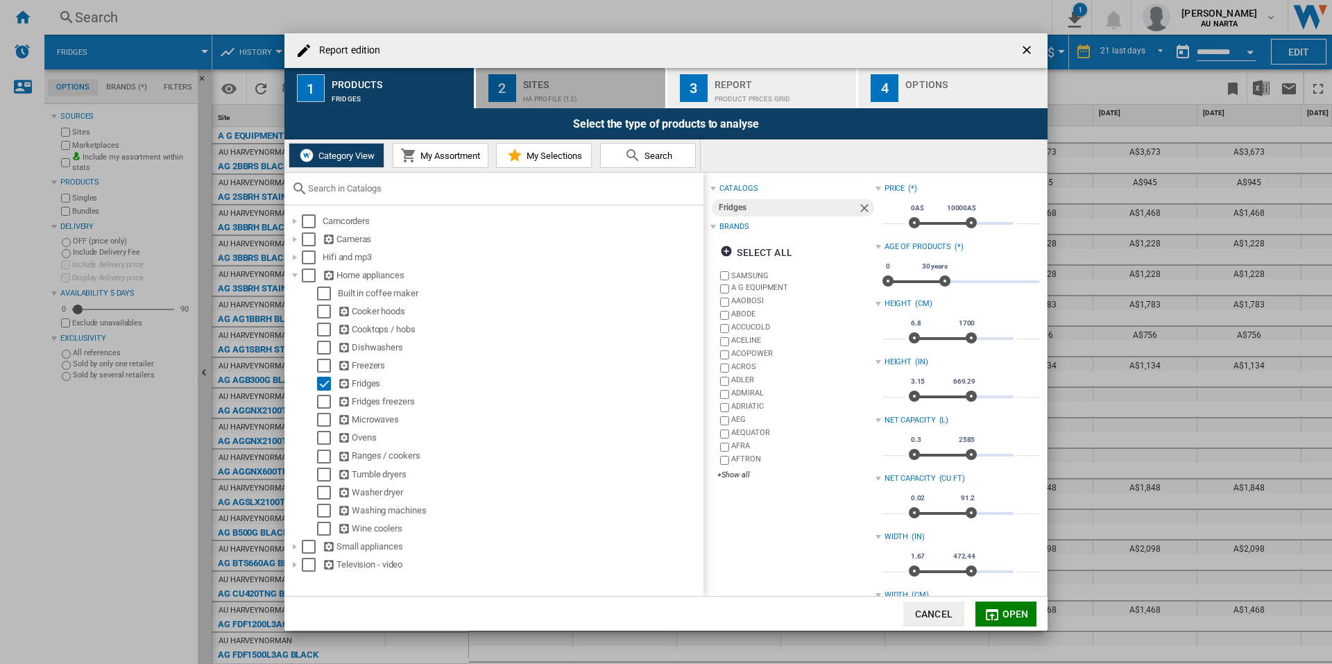
click at [526, 92] on div "HA Profile (12)" at bounding box center [591, 95] width 137 height 15
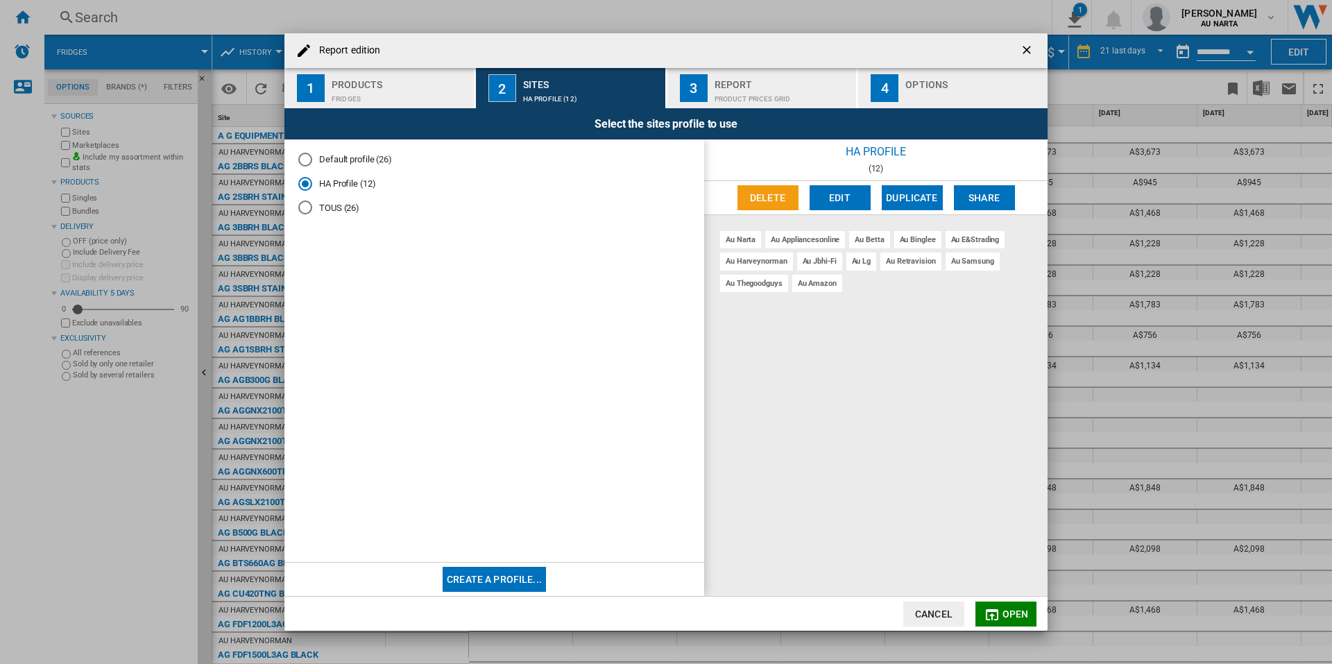
click at [336, 157] on md-radio-button "Default profile (26)" at bounding box center [494, 159] width 392 height 13
click at [798, 105] on button "3 Report Product prices grid" at bounding box center [762, 88] width 191 height 40
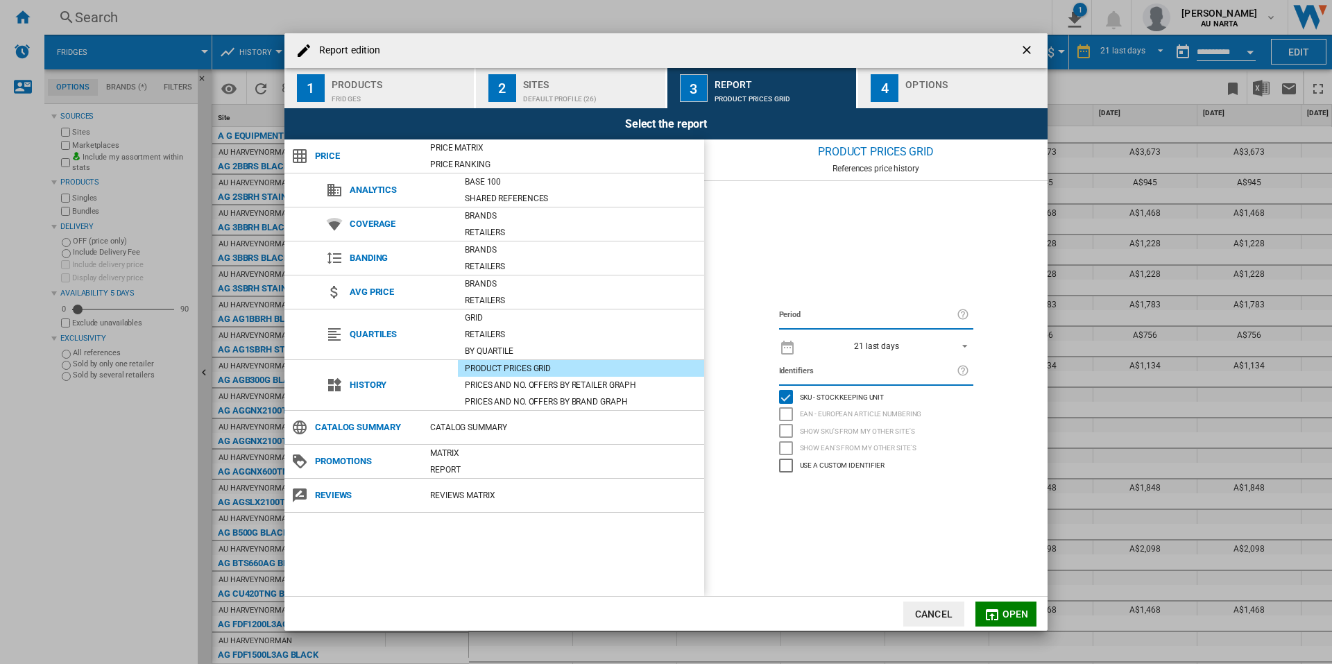
click at [871, 90] on div "4" at bounding box center [885, 88] width 28 height 28
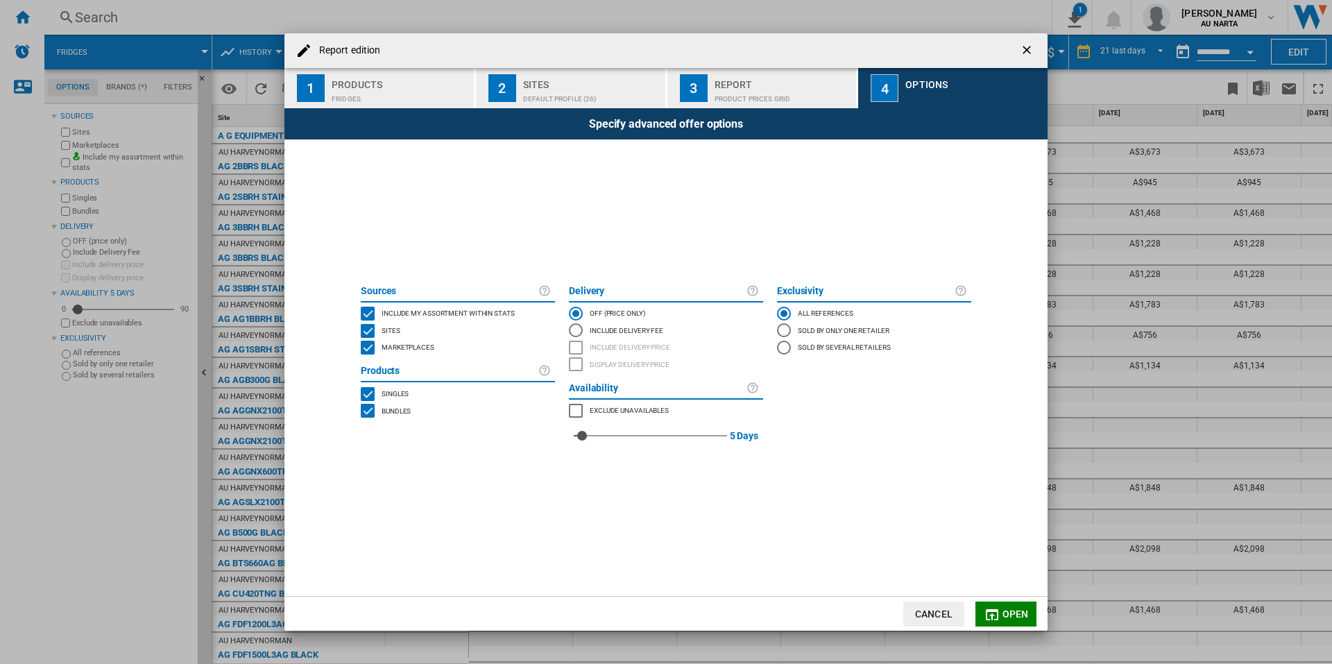
click at [368, 90] on div "Fridges" at bounding box center [400, 95] width 137 height 15
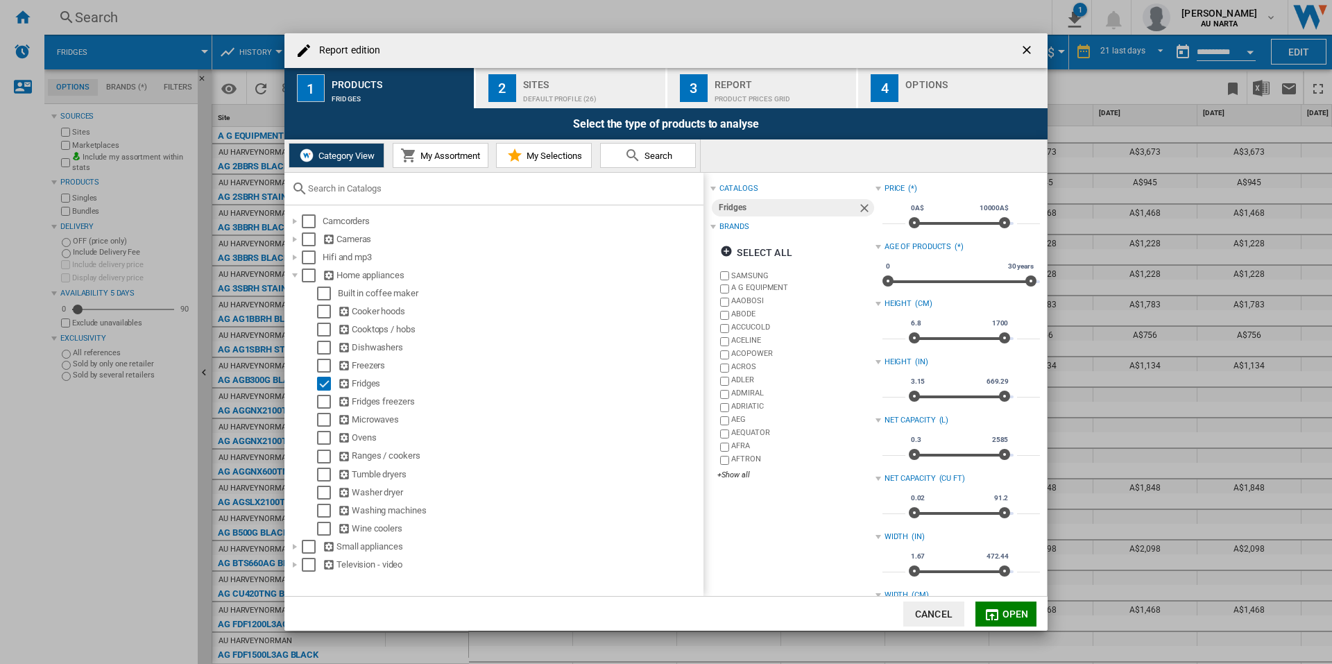
click at [1020, 613] on span "Open" at bounding box center [1015, 613] width 26 height 11
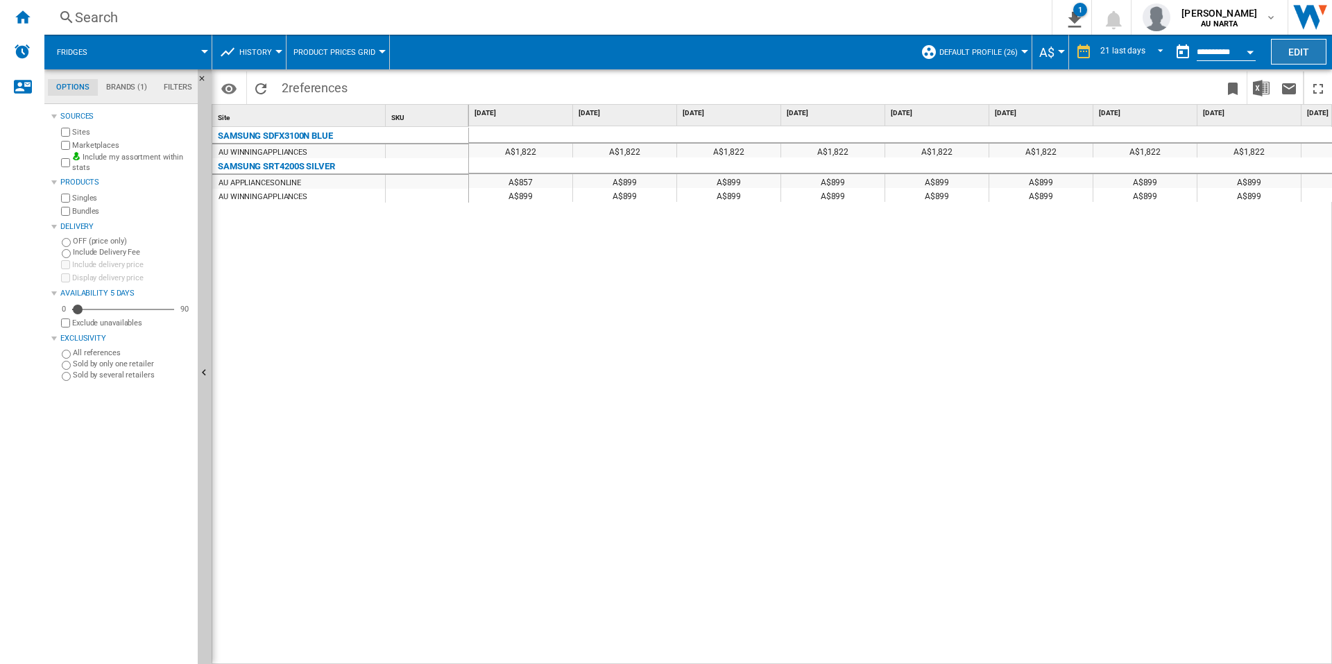
click at [1294, 53] on button "Edit" at bounding box center [1298, 52] width 55 height 26
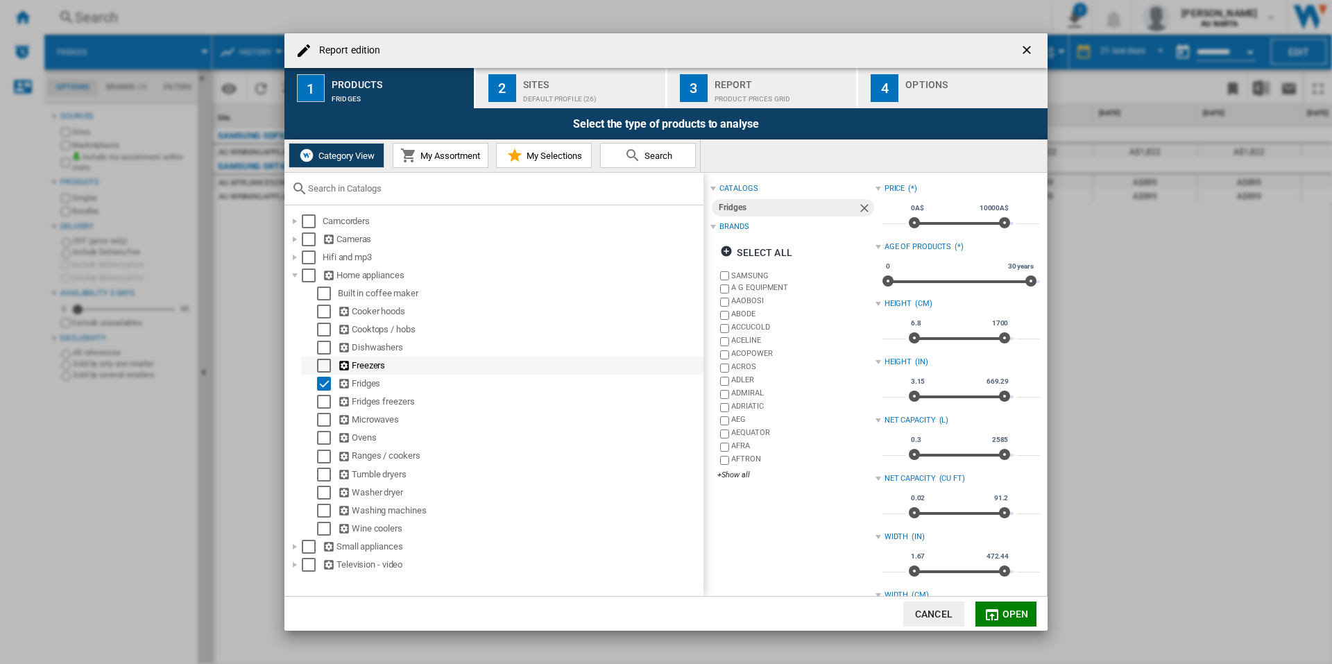
click at [316, 366] on div "Report edition ..." at bounding box center [310, 366] width 14 height 14
click at [322, 397] on div "Select" at bounding box center [324, 402] width 14 height 14
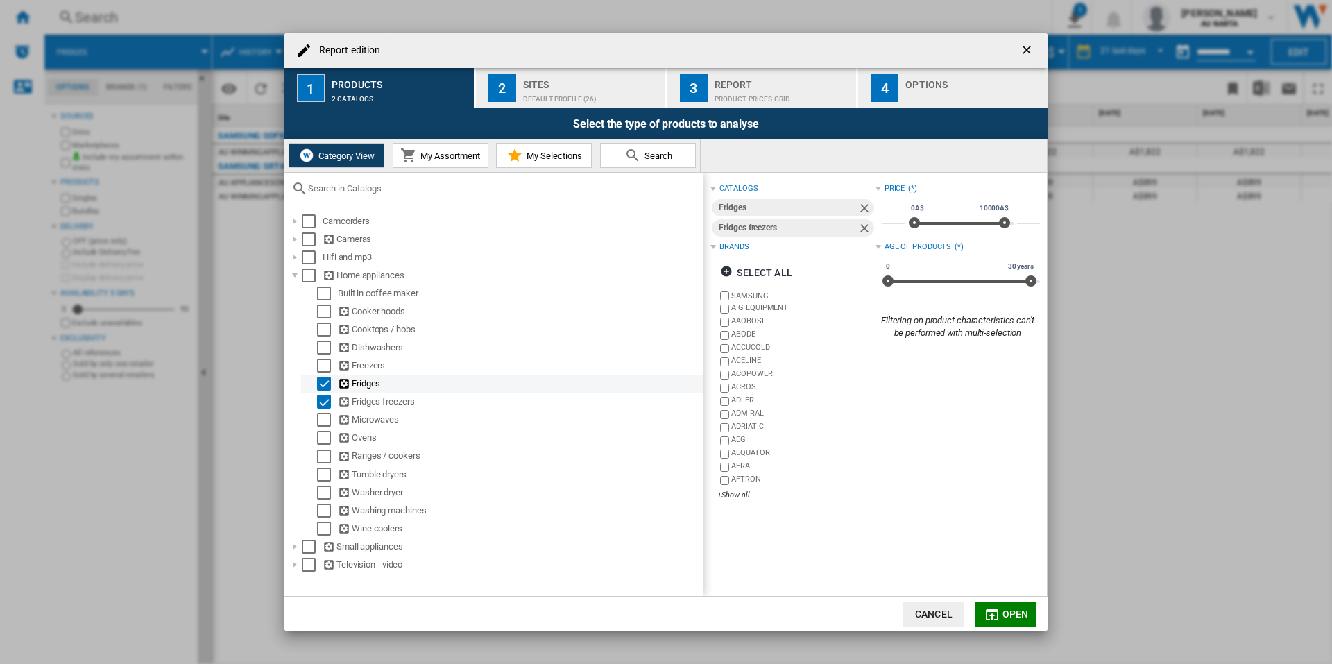
click at [323, 386] on div "Select" at bounding box center [324, 384] width 14 height 14
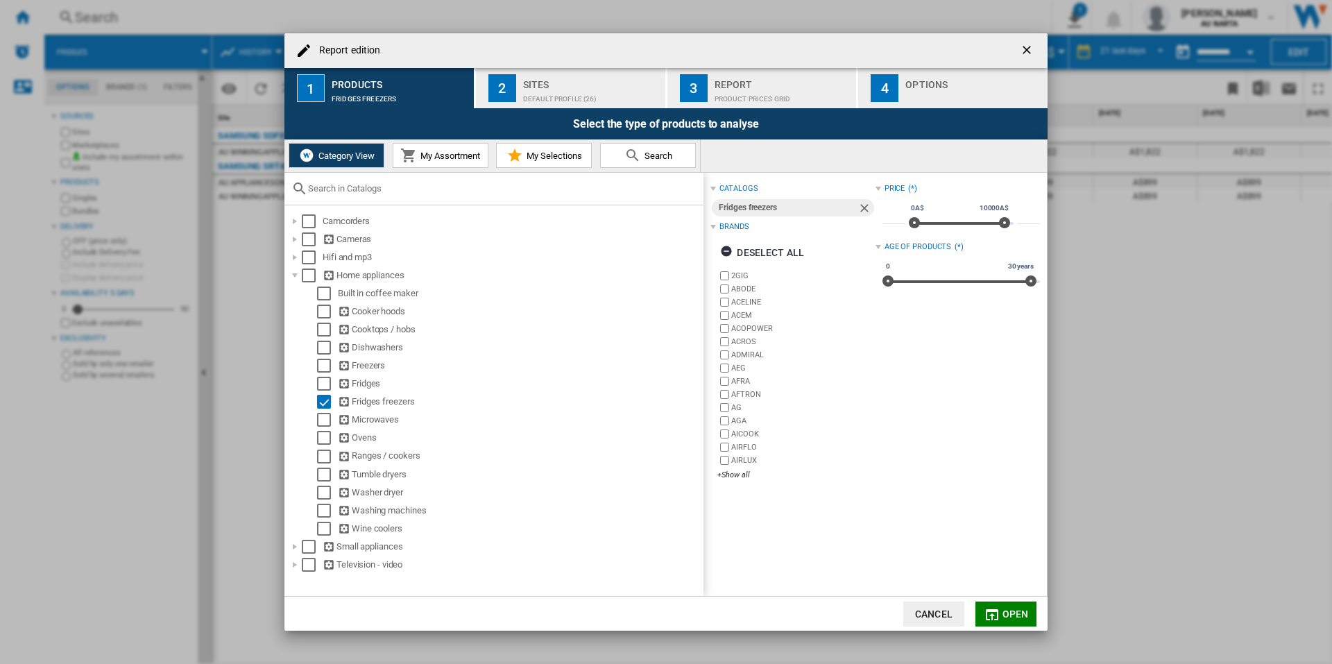
click at [1002, 601] on button "Open" at bounding box center [1005, 613] width 61 height 25
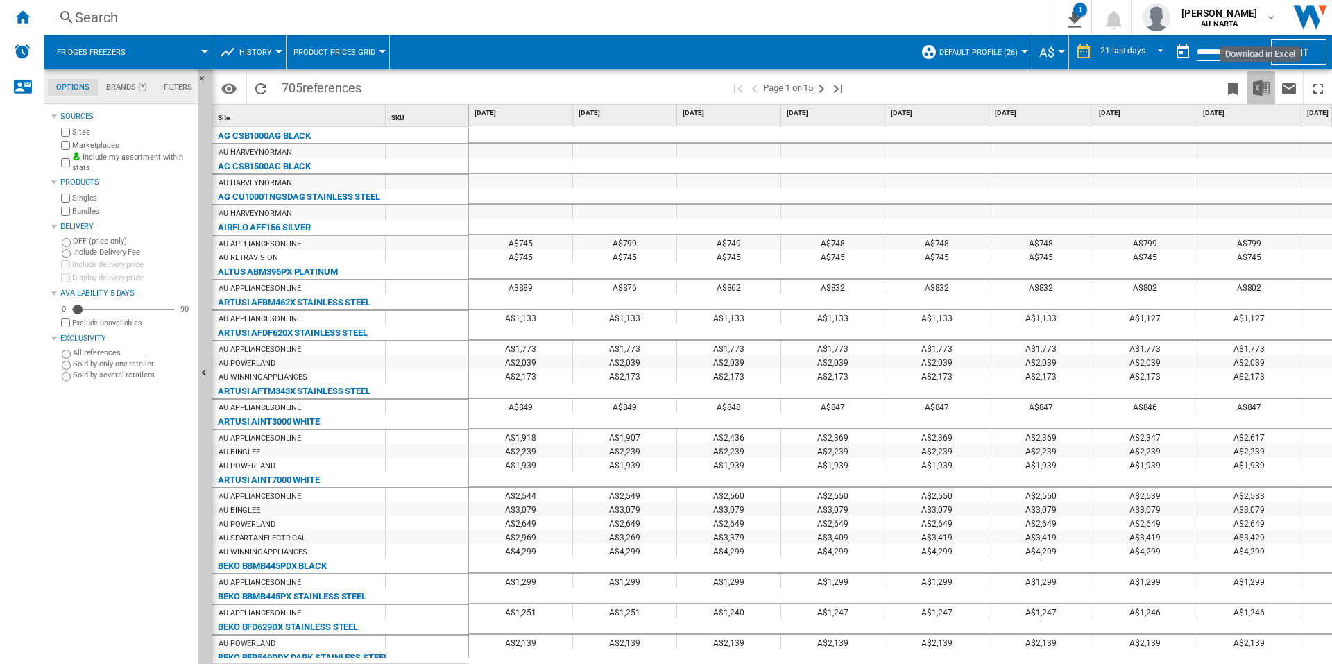
click at [1263, 80] on img "Download in Excel" at bounding box center [1261, 88] width 17 height 17
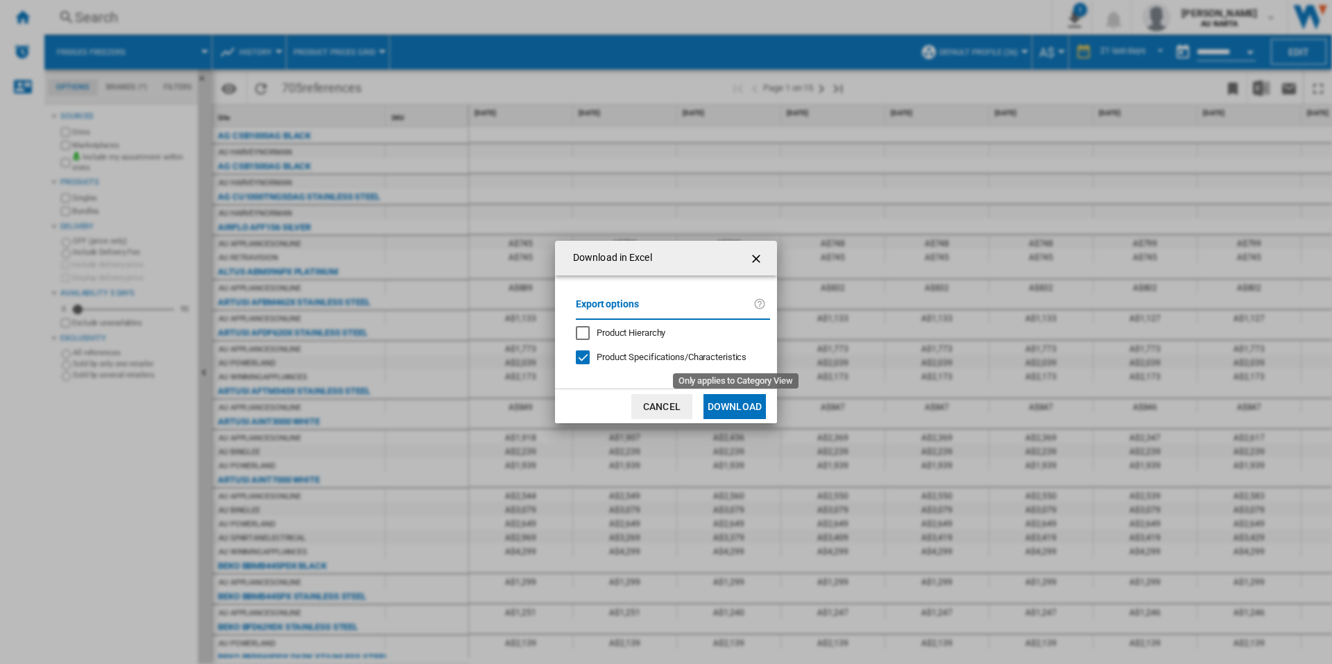
click at [671, 358] on span "Product Specifications/Characteristics" at bounding box center [672, 357] width 150 height 10
click at [648, 334] on span "Product Hierarchy" at bounding box center [631, 332] width 69 height 10
click at [727, 397] on button "Download" at bounding box center [734, 406] width 62 height 25
